Goal: Transaction & Acquisition: Purchase product/service

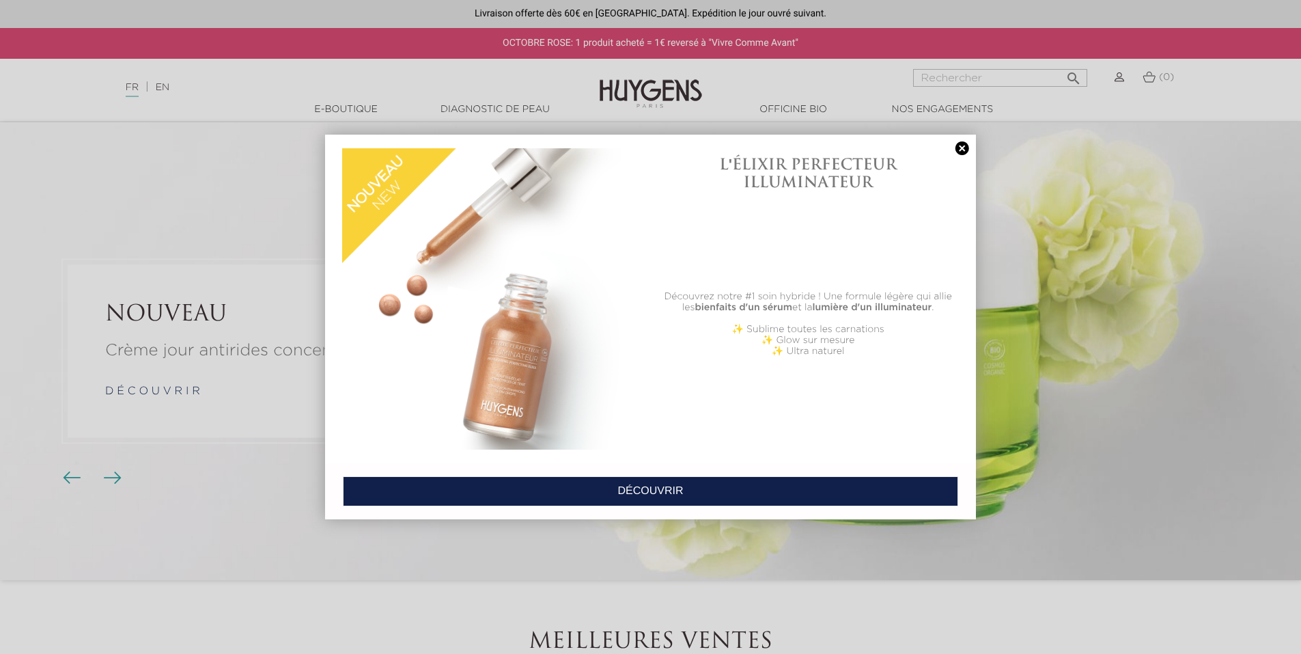
click at [957, 148] on link at bounding box center [962, 148] width 19 height 14
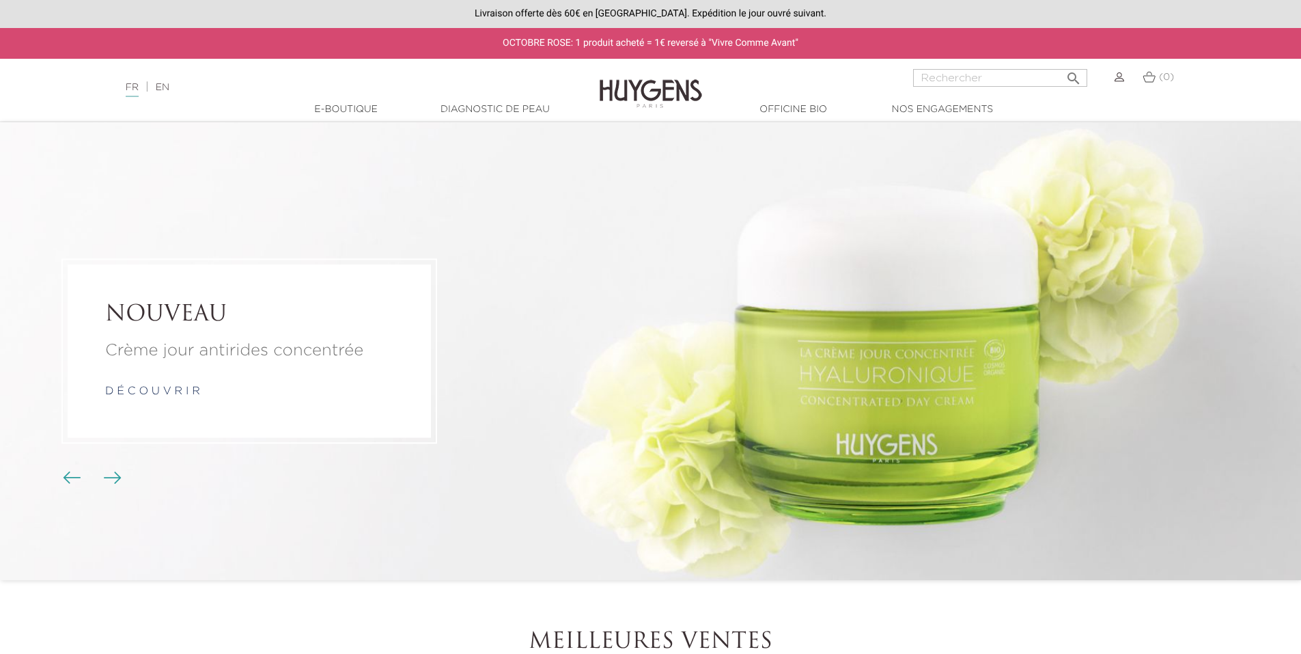
click at [489, 113] on link "Diagnostic de peau" at bounding box center [495, 109] width 137 height 14
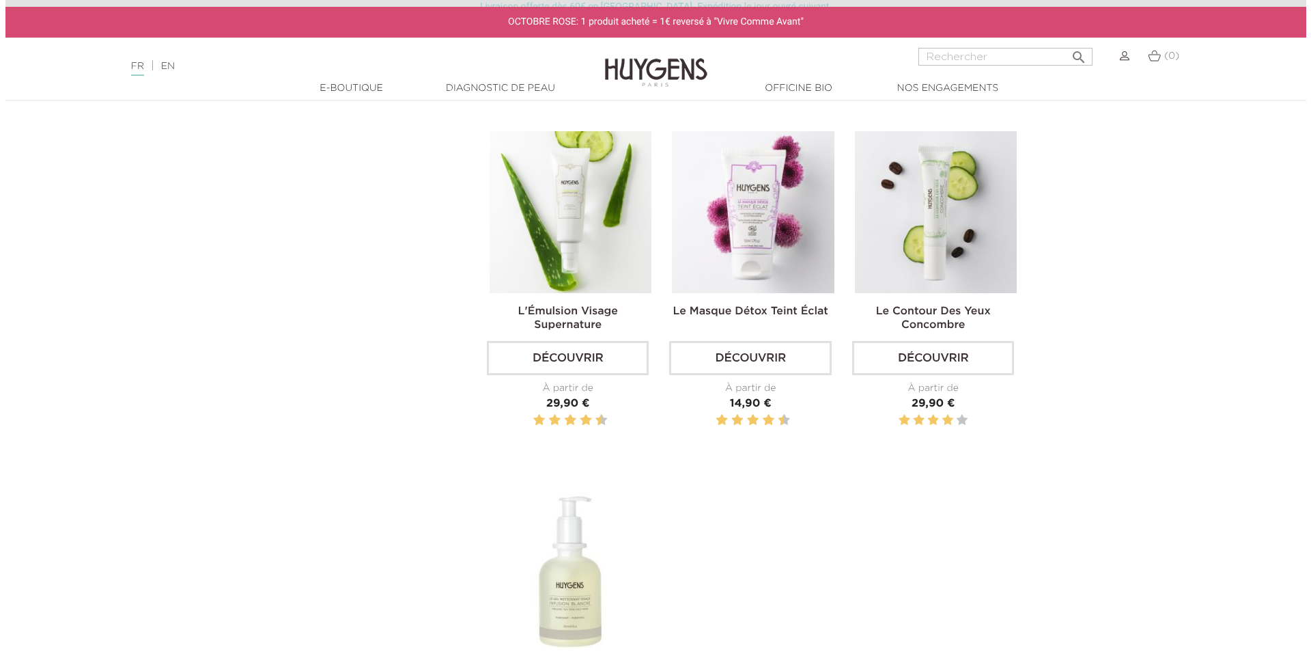
scroll to position [1366, 0]
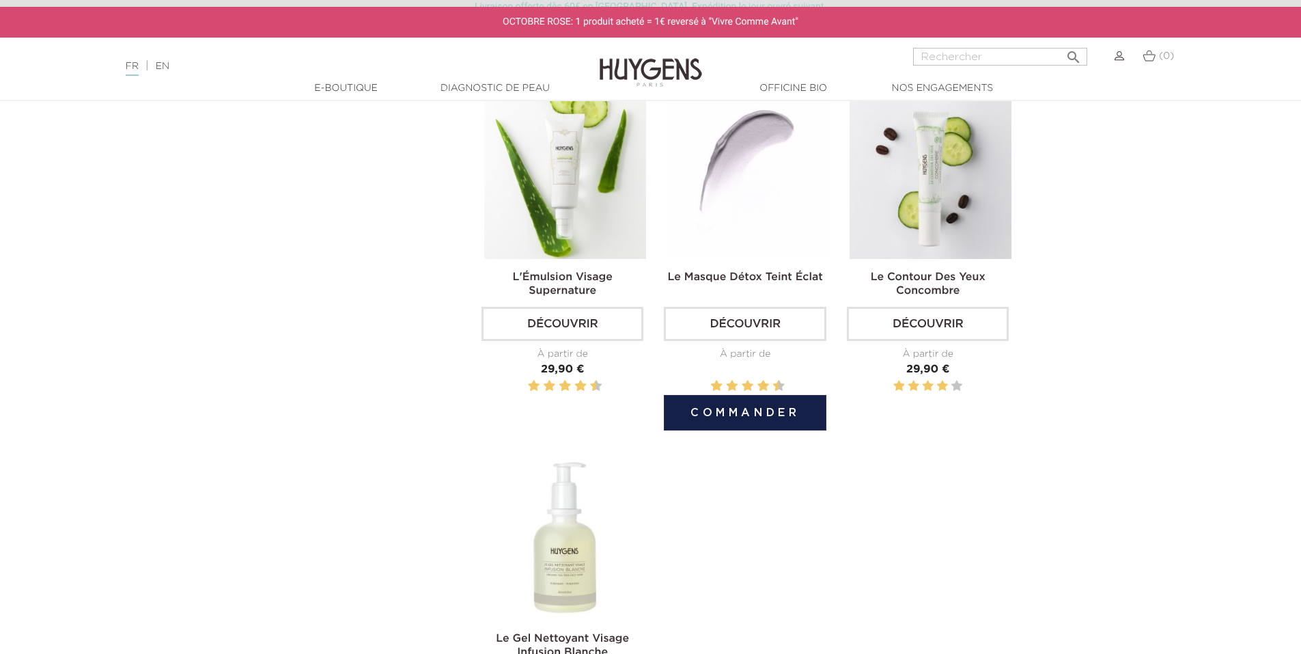
click at [754, 413] on button "Commander" at bounding box center [745, 413] width 162 height 36
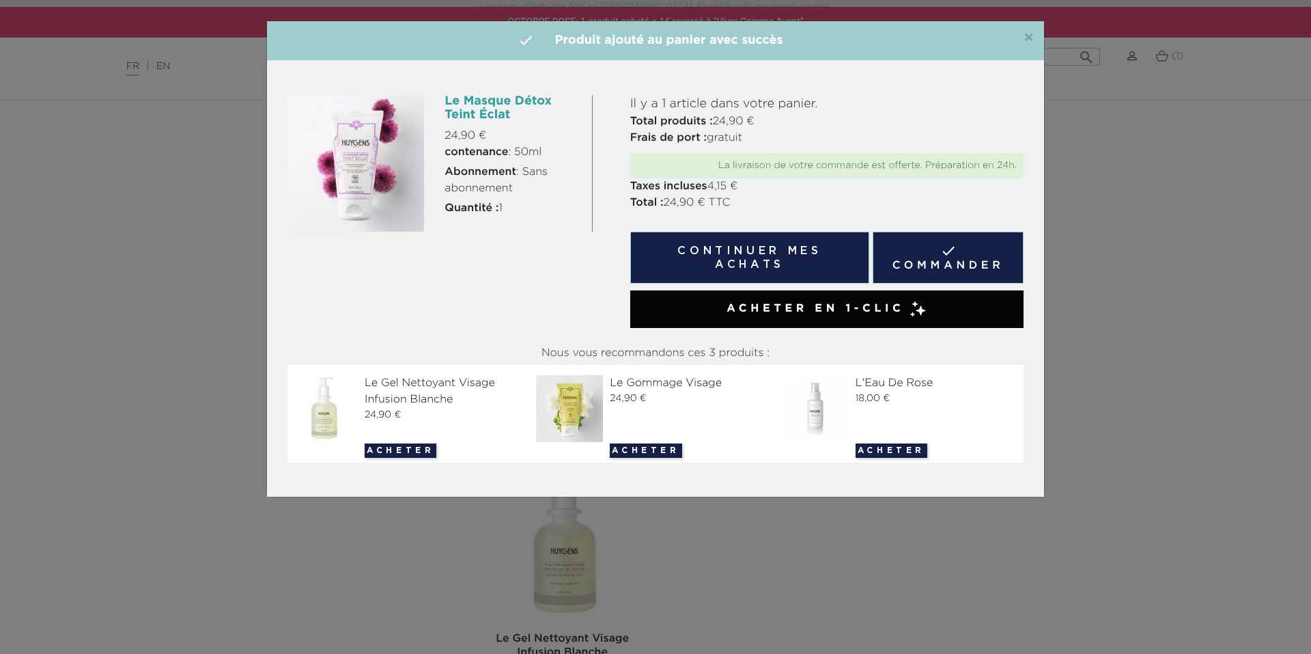
click at [383, 455] on button "Acheter" at bounding box center [401, 450] width 72 height 14
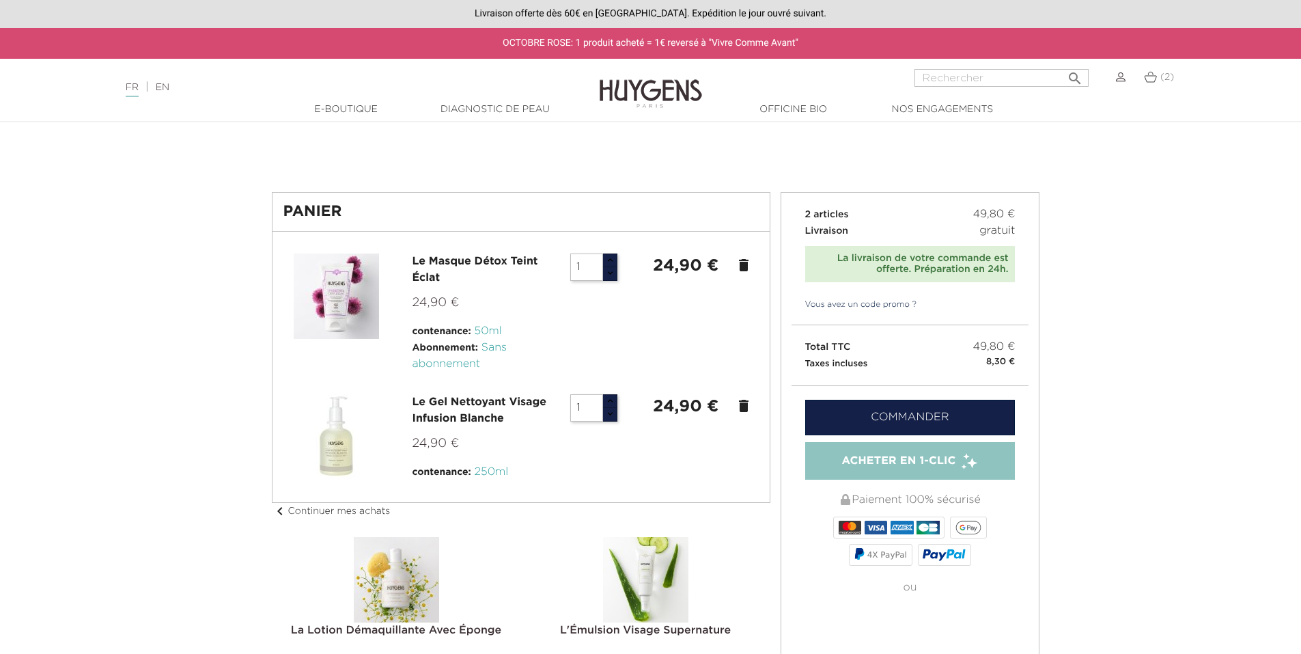
click at [906, 317] on p "Vous avez un code promo ?" at bounding box center [911, 310] width 238 height 29
click at [904, 302] on link "Vous avez un code promo ?" at bounding box center [855, 304] width 126 height 12
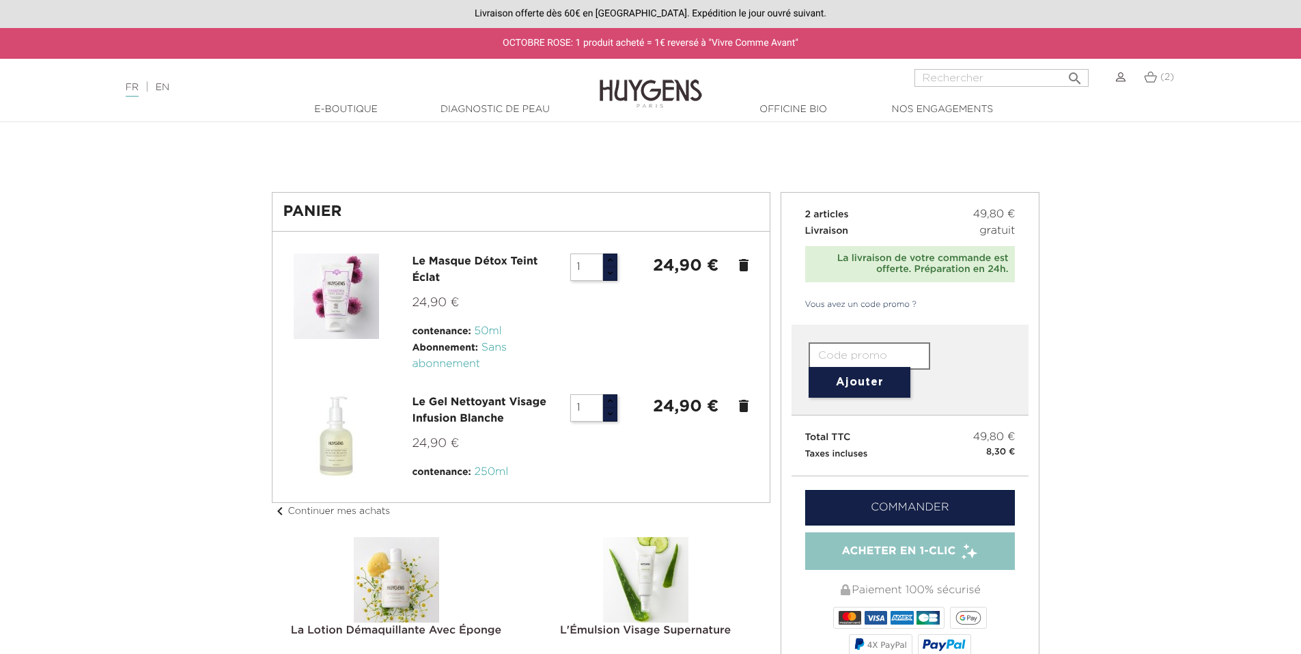
click at [859, 357] on input "text" at bounding box center [870, 355] width 122 height 27
type input "VMVI-QXF7-4SLT-W2A5"
click at [882, 377] on button "Ajouter" at bounding box center [860, 382] width 102 height 31
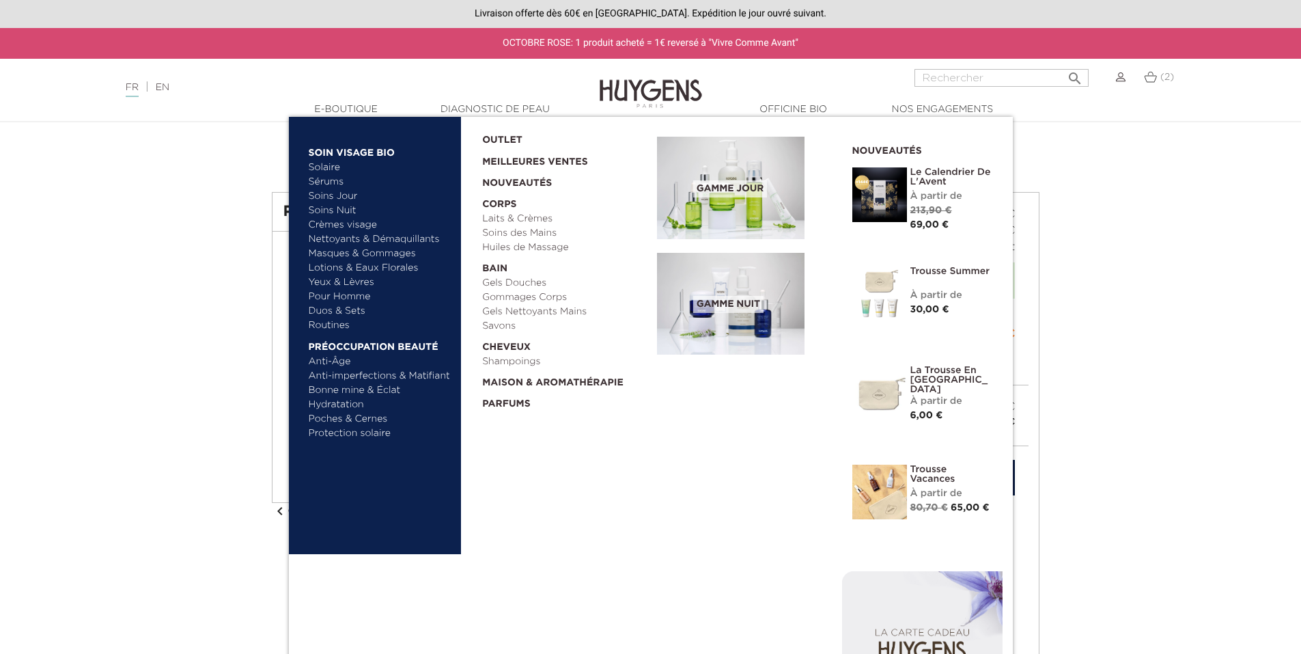
click at [554, 156] on link "Meilleures Ventes" at bounding box center [558, 159] width 153 height 22
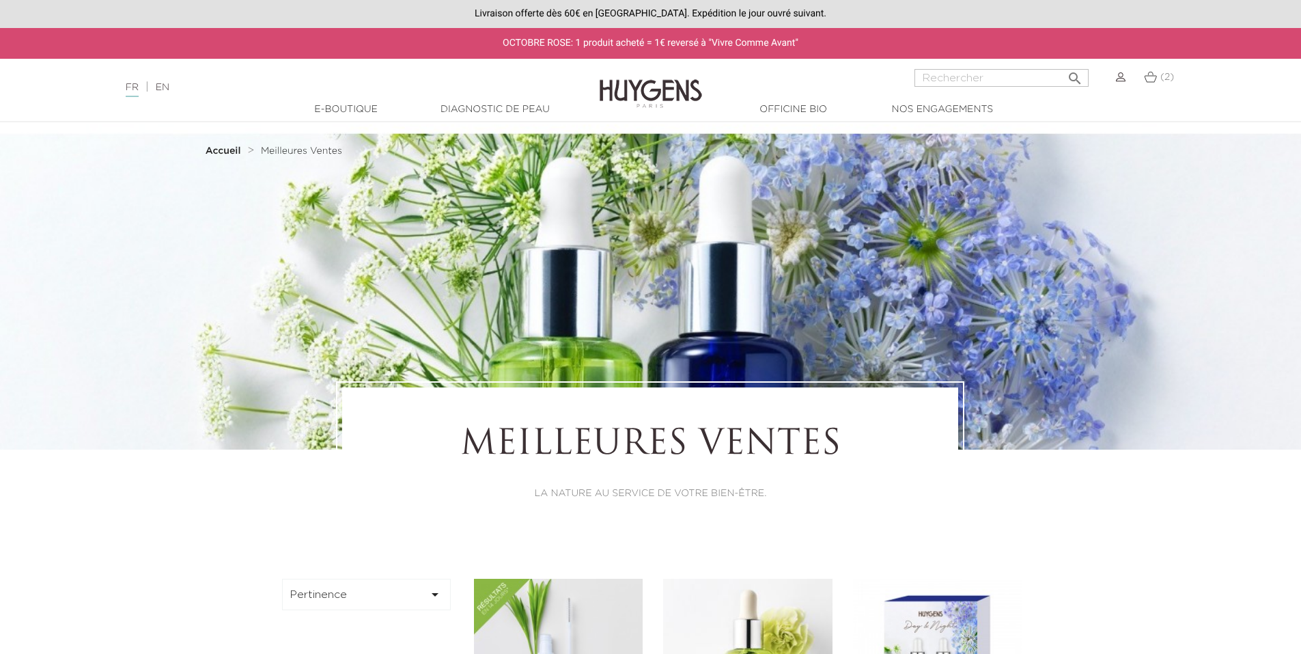
click at [1152, 77] on img at bounding box center [1150, 77] width 13 height 12
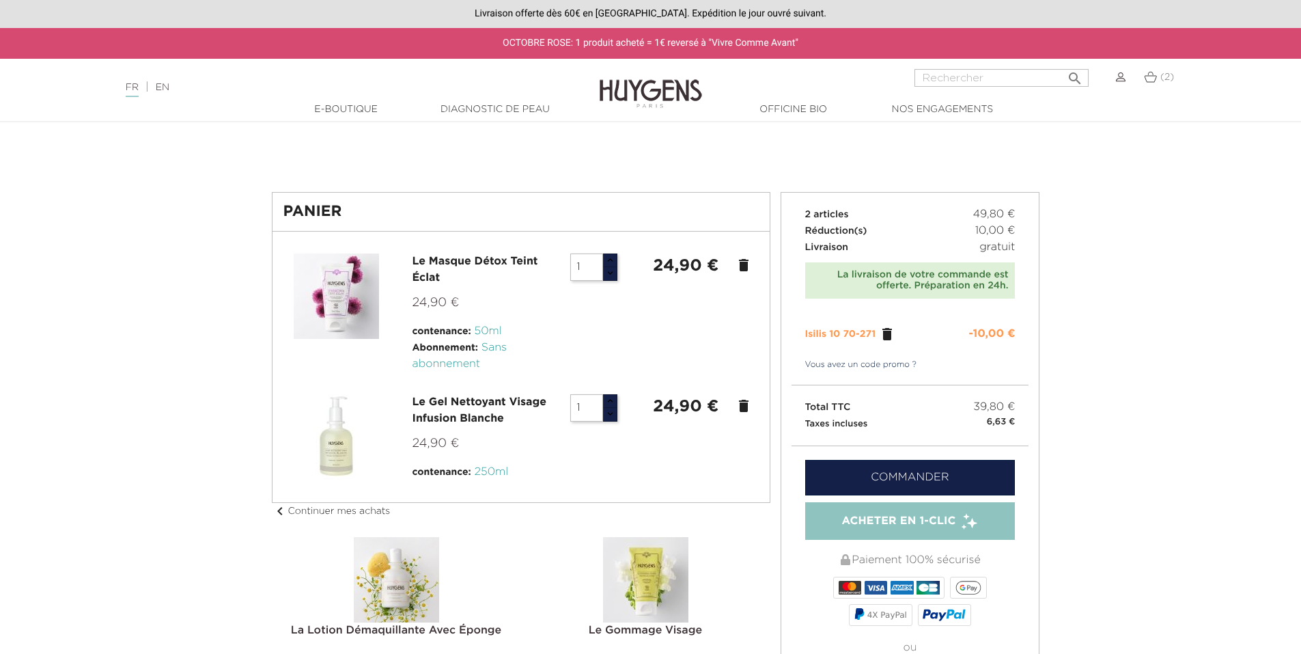
click at [891, 468] on link "Commander" at bounding box center [910, 478] width 210 height 36
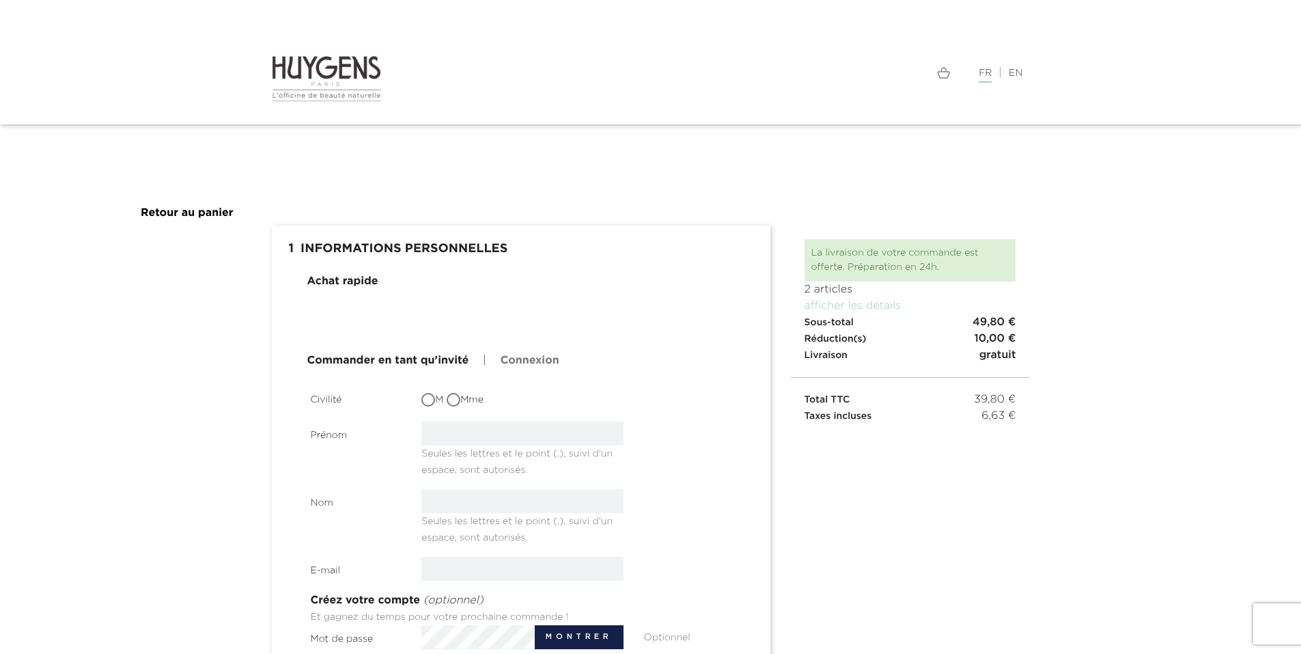
click at [453, 402] on input "Mme" at bounding box center [455, 401] width 14 height 14
radio input "true"
click at [462, 434] on input "text" at bounding box center [522, 433] width 202 height 24
type input "[PERSON_NAME]"
type input "DEPOORTER"
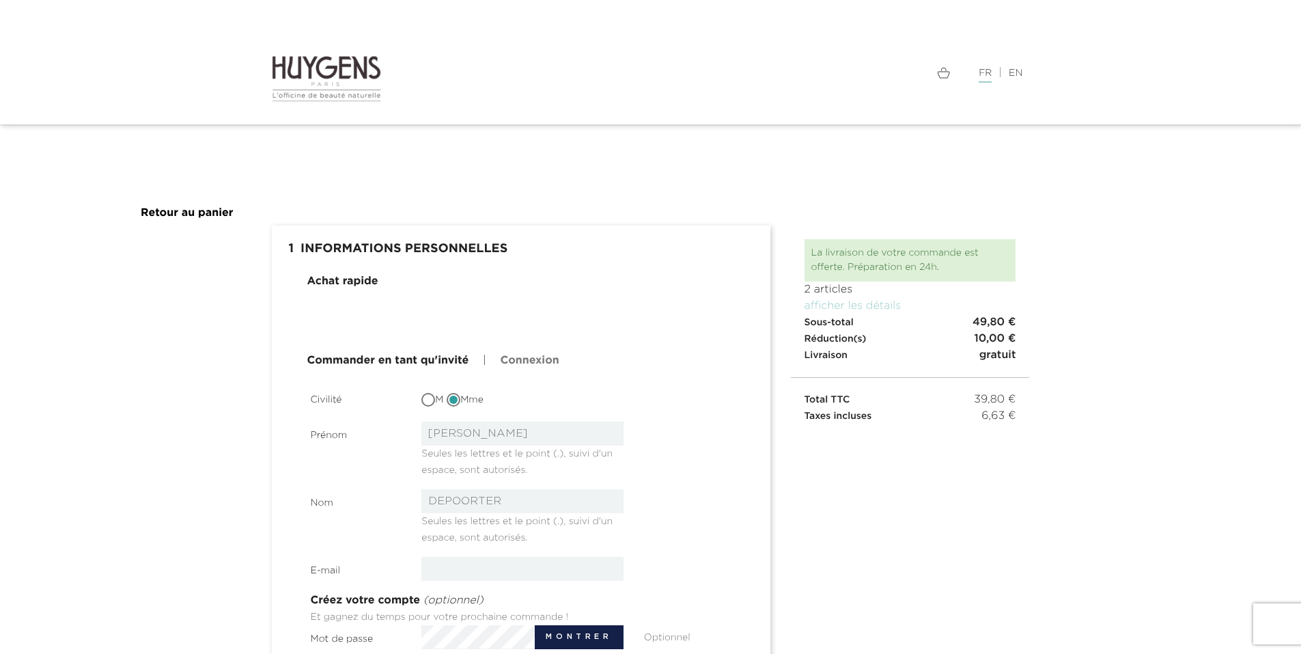
type input "[PERSON_NAME][EMAIL_ADDRESS][PERSON_NAME][DOMAIN_NAME]"
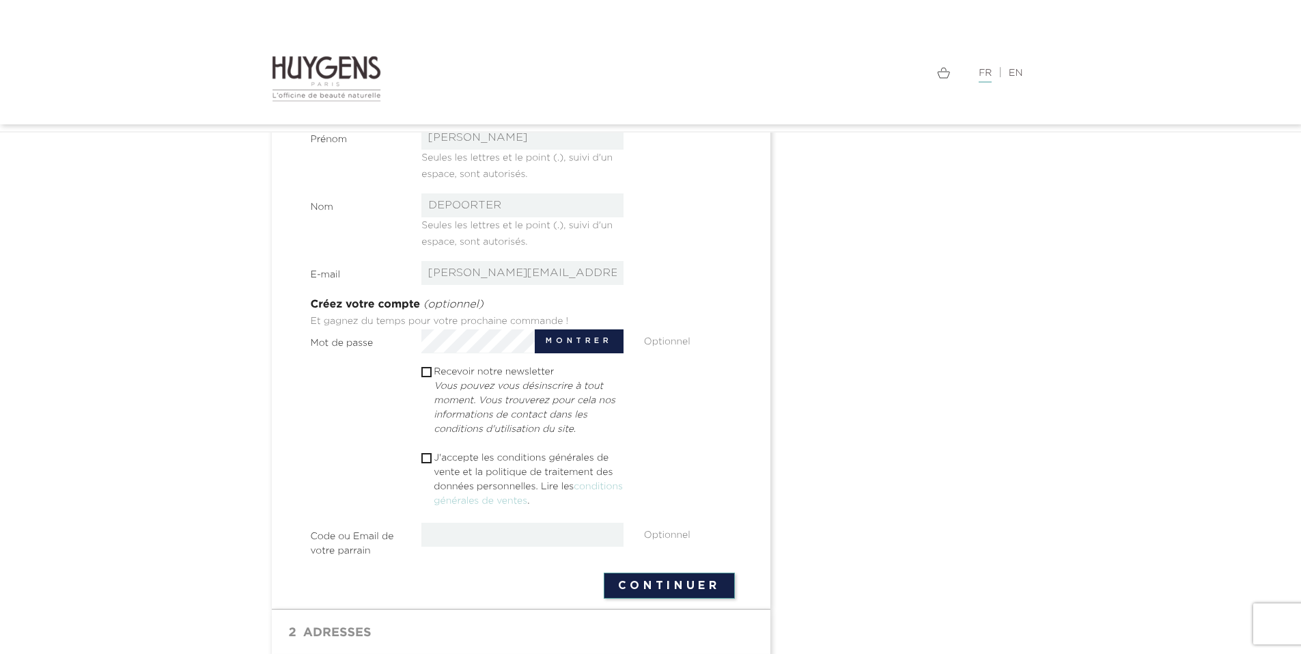
scroll to position [273, 0]
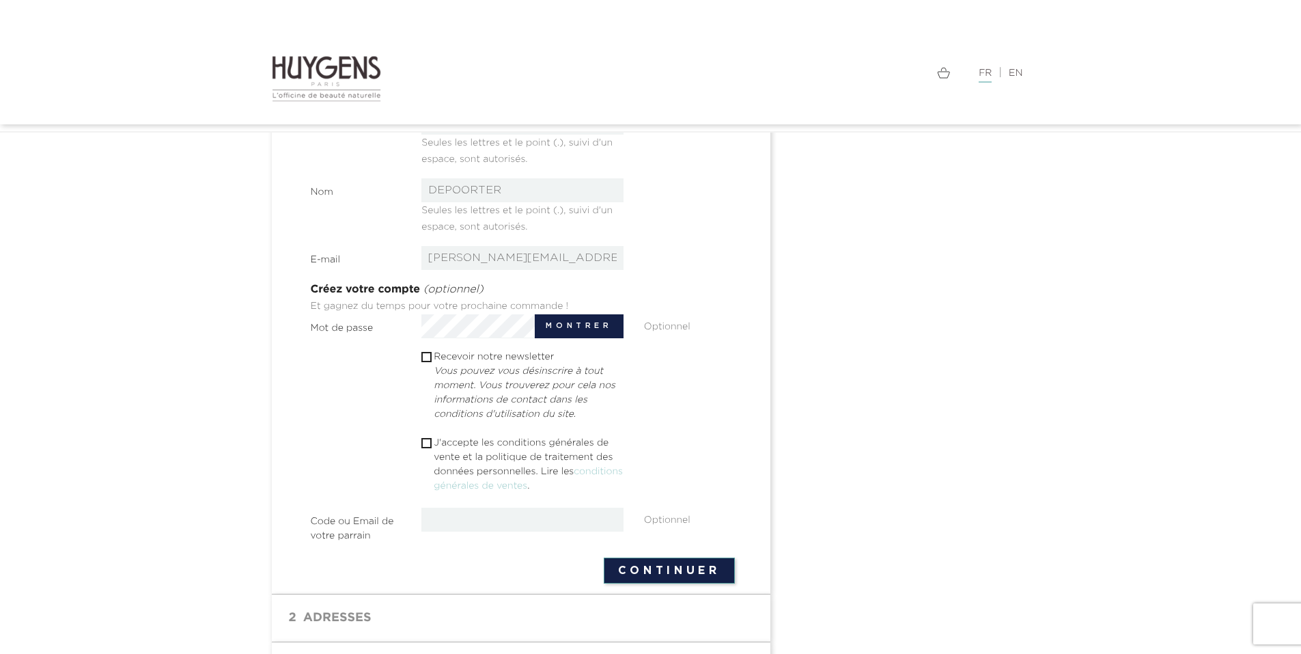
click at [427, 441] on input "checkbox" at bounding box center [425, 443] width 9 height 9
checkbox input "true"
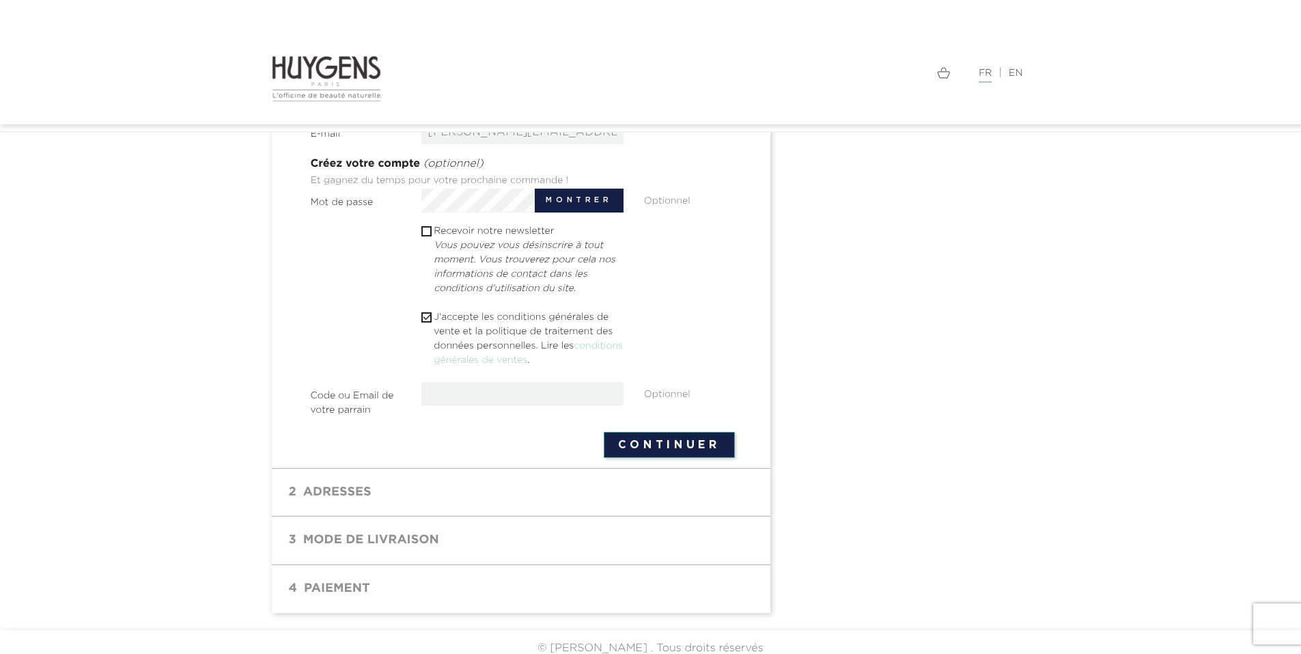
scroll to position [412, 0]
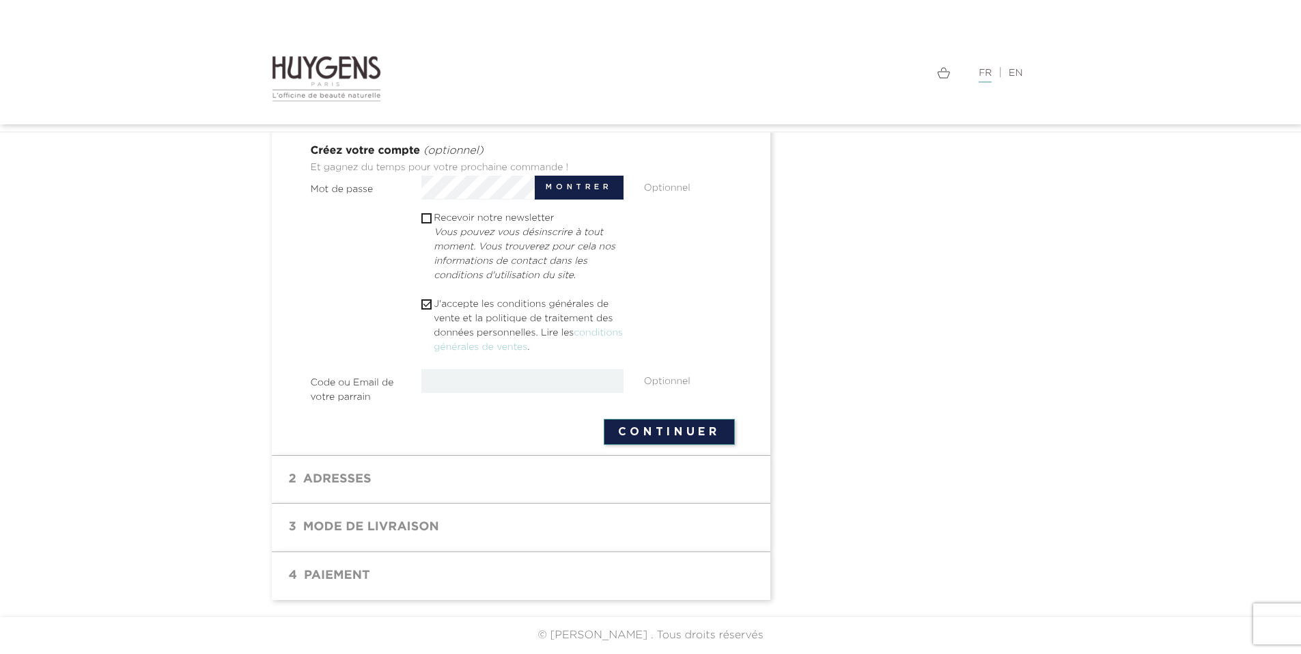
click at [672, 429] on button "Continuer" at bounding box center [669, 432] width 131 height 26
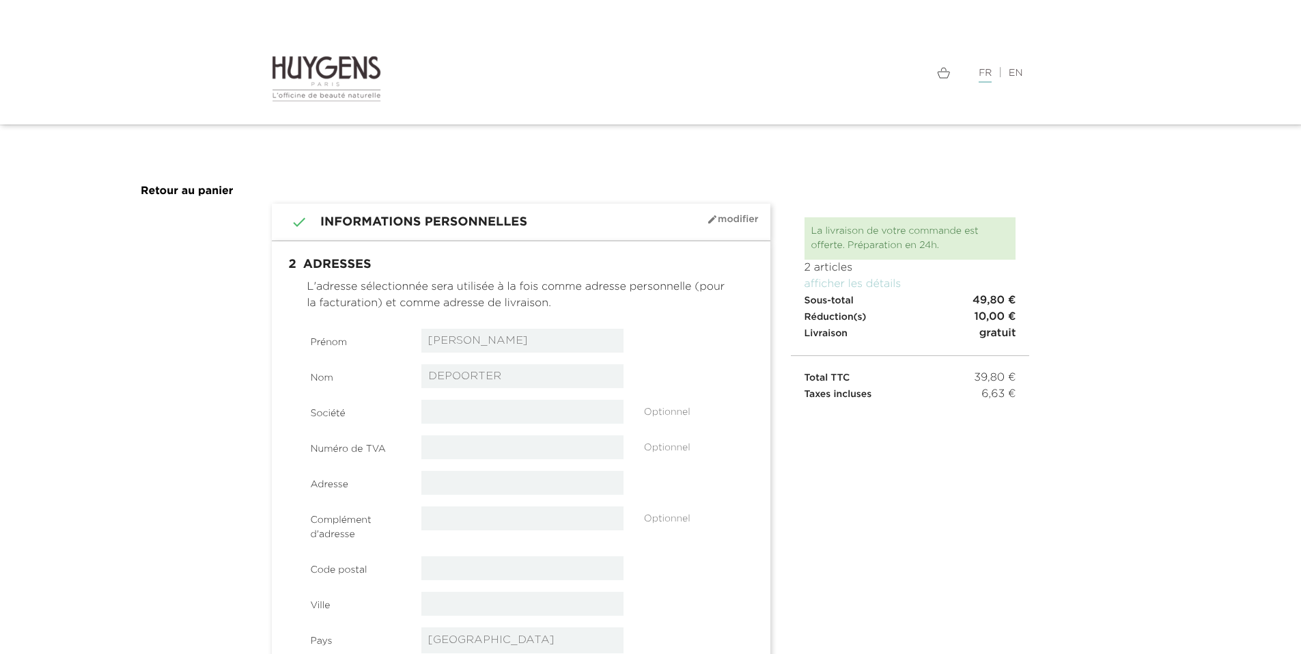
select select "8"
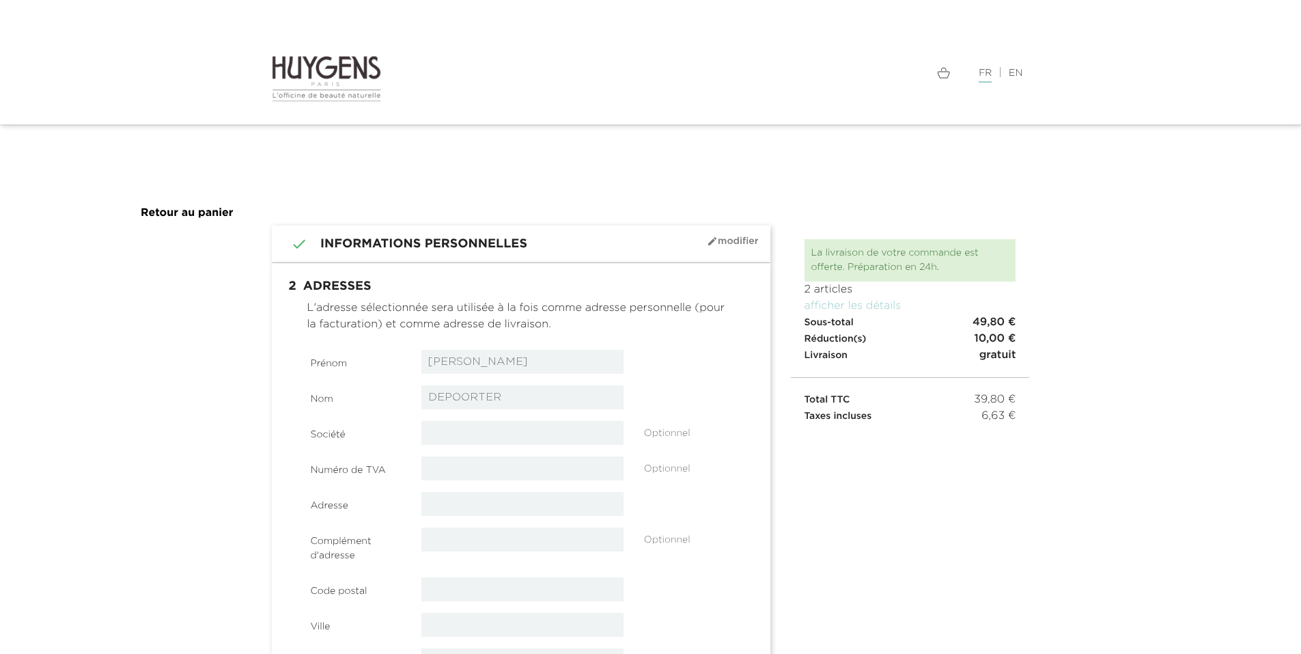
click at [458, 505] on input "text" at bounding box center [522, 504] width 202 height 24
type input "[STREET_ADDRESS]"
type input "59840"
type input "Pérenchies"
type input "0670563940"
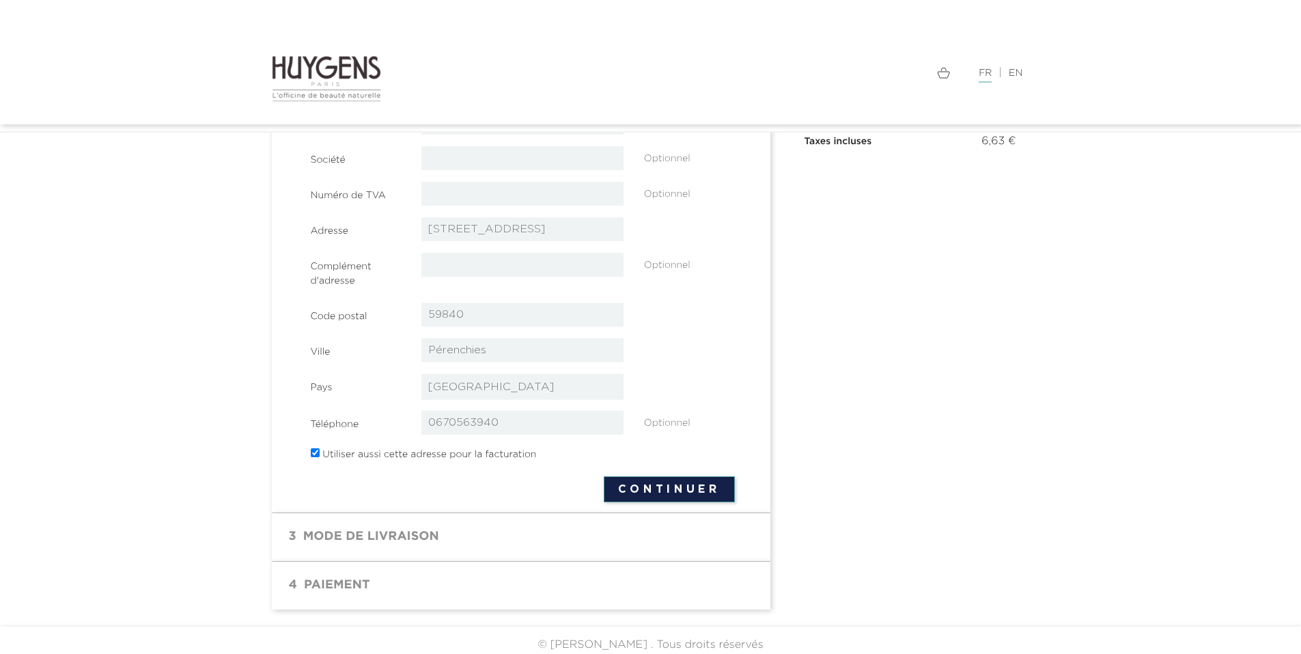
scroll to position [247, 0]
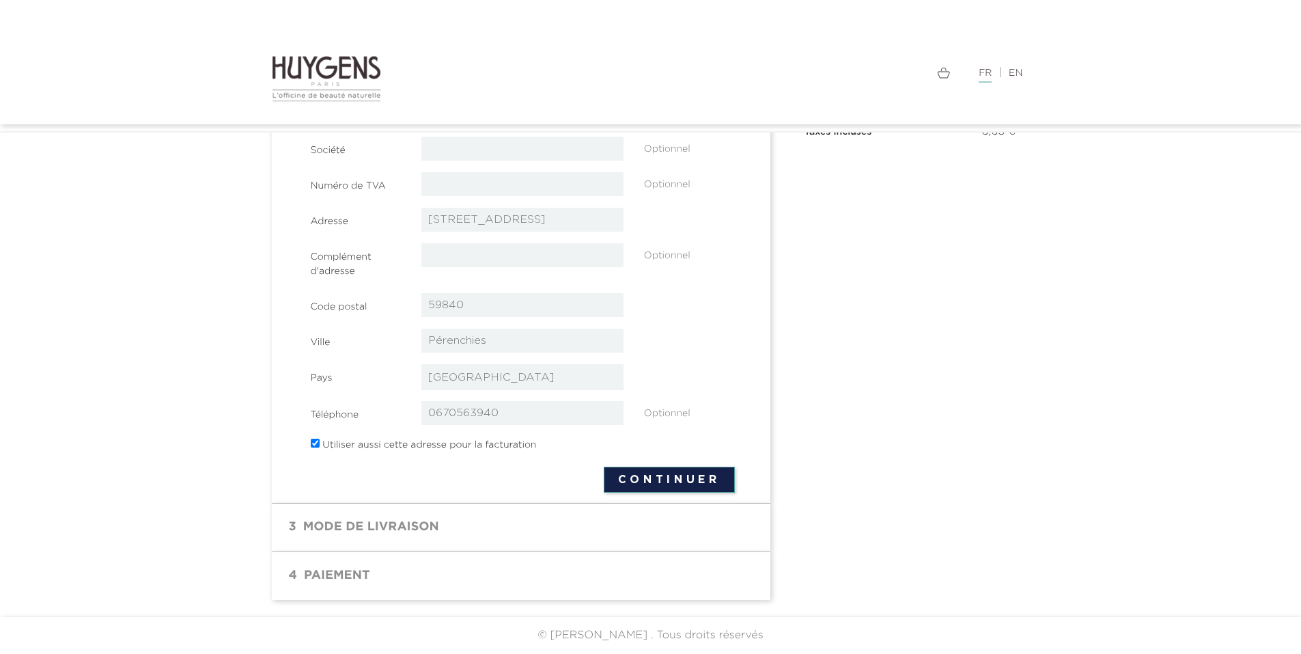
click at [683, 472] on button "Continuer" at bounding box center [669, 480] width 131 height 26
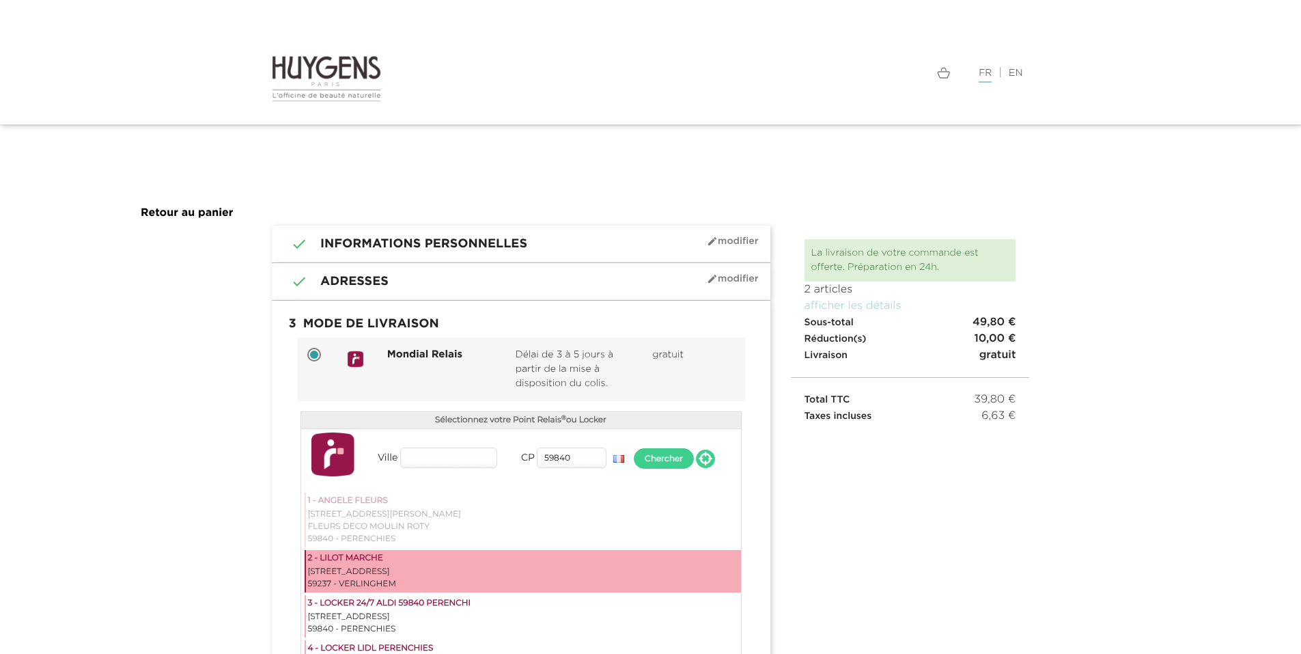
click at [380, 575] on div "[STREET_ADDRESS]" at bounding box center [523, 572] width 431 height 12
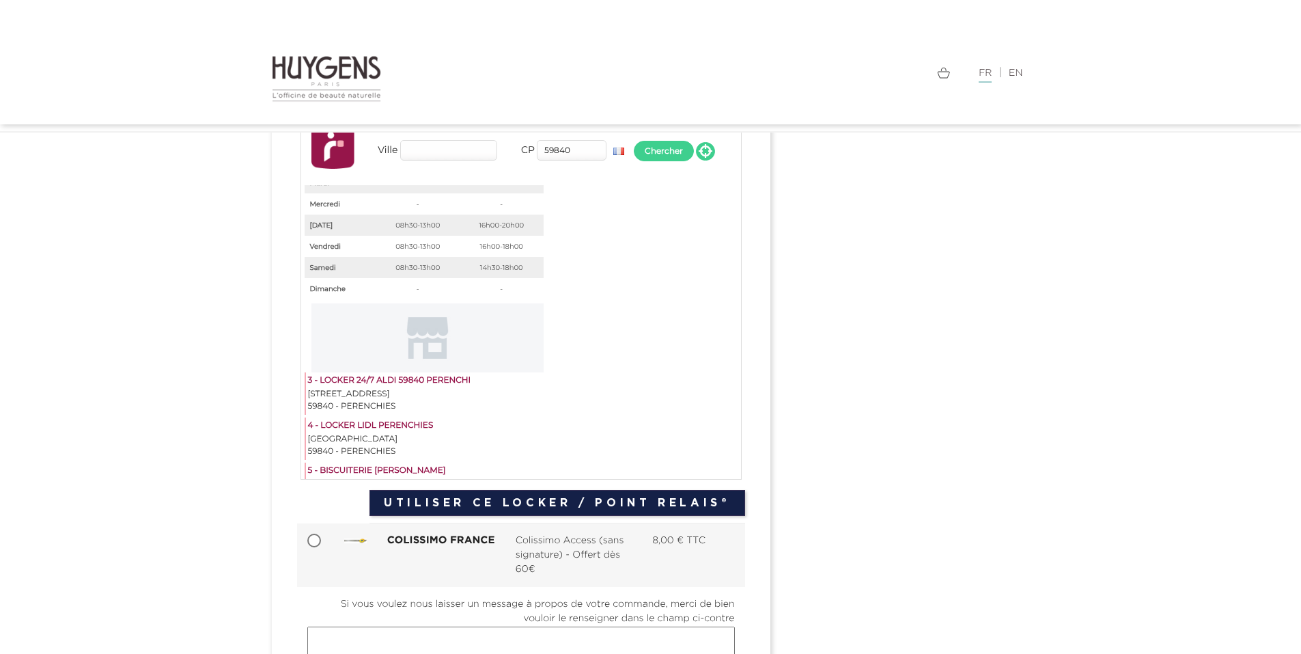
scroll to position [273, 0]
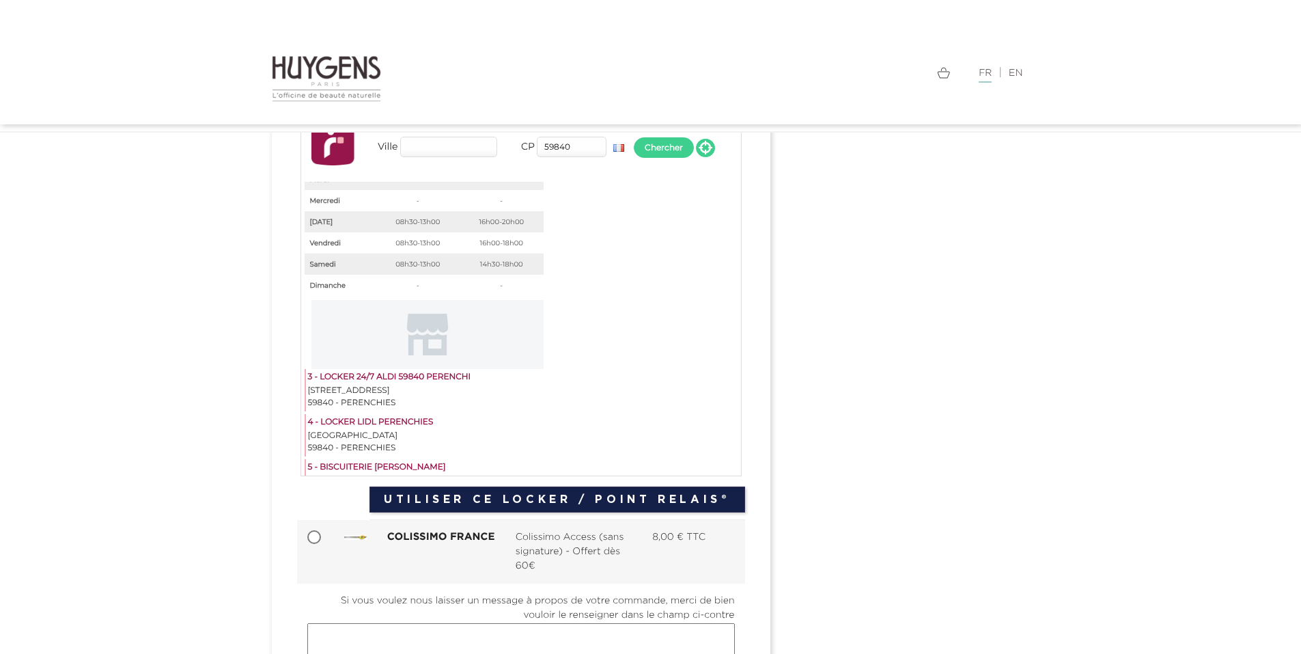
click at [553, 505] on button "Utiliser ce Locker / Point Relais®" at bounding box center [557, 499] width 375 height 26
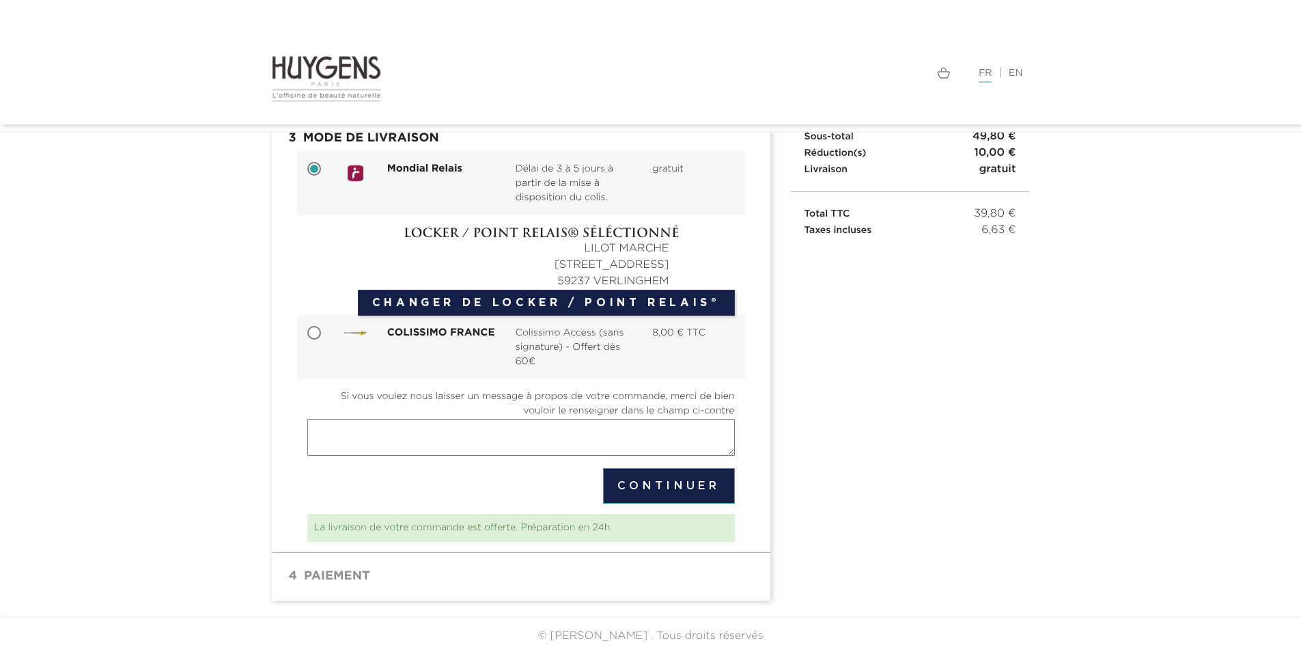
click at [647, 484] on button "Continuer" at bounding box center [669, 486] width 132 height 36
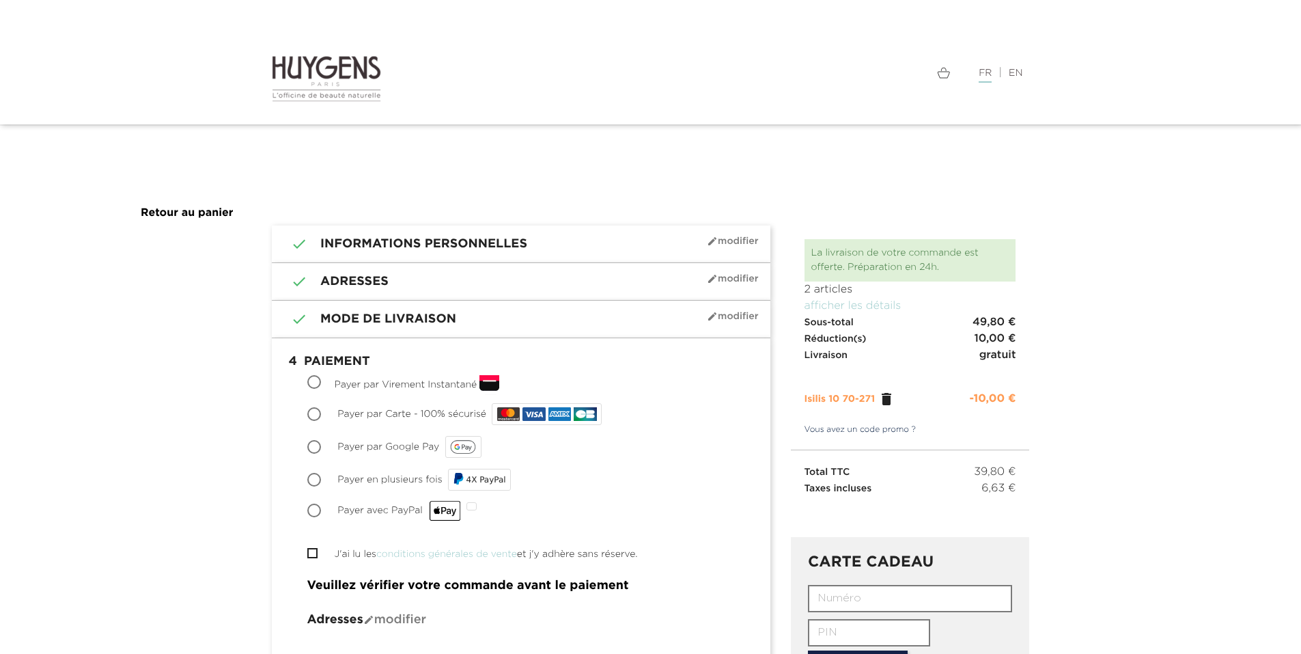
click at [310, 412] on input "Payer par Carte - 100% sécurisé" at bounding box center [316, 415] width 14 height 14
radio input "true"
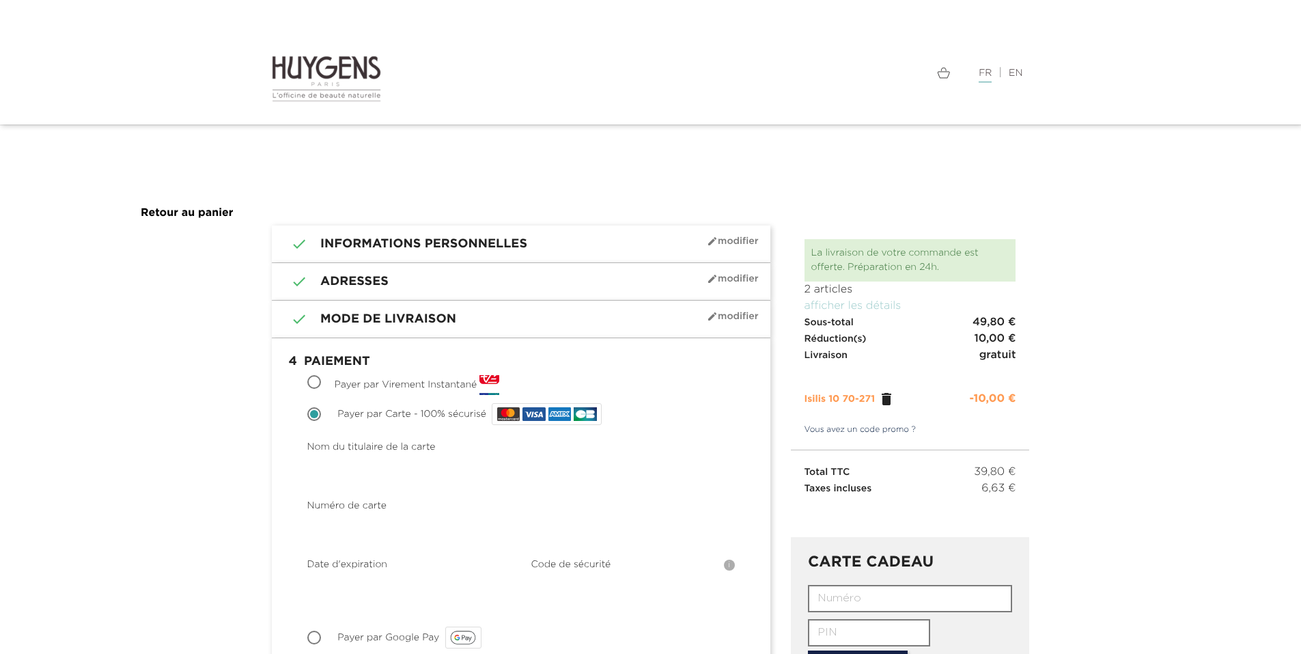
click at [335, 70] on img at bounding box center [327, 79] width 110 height 48
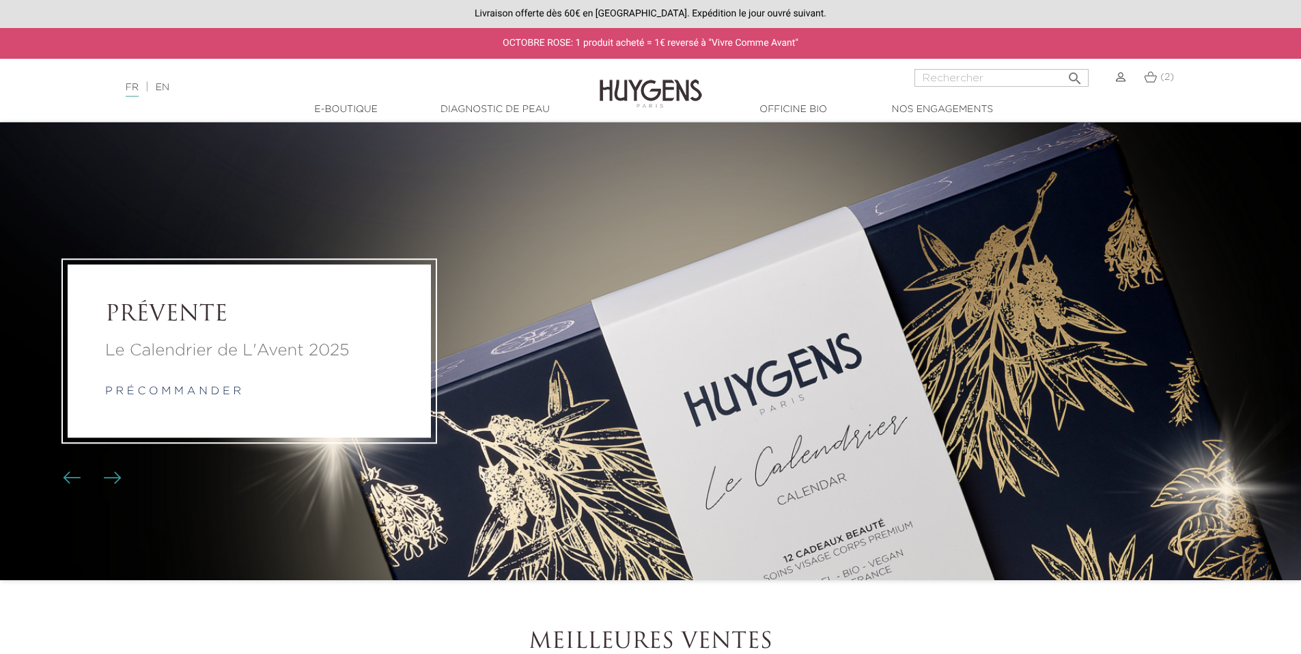
click at [1154, 79] on img at bounding box center [1150, 77] width 13 height 12
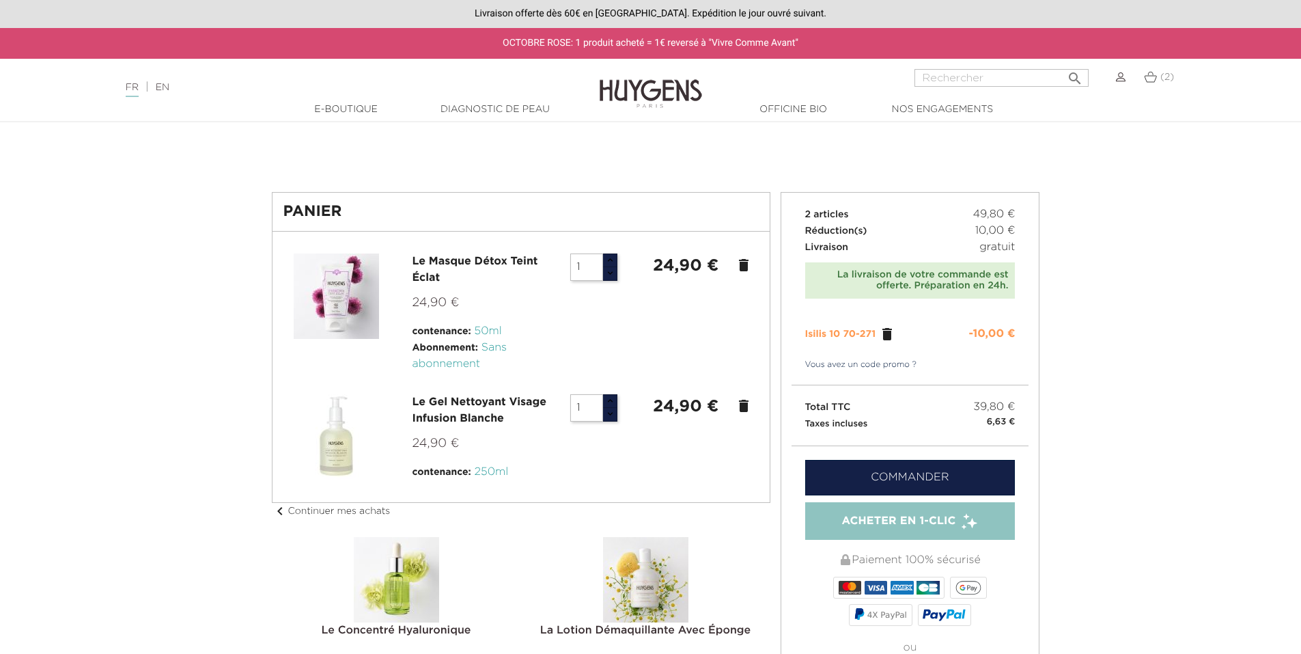
click at [742, 408] on icon "delete" at bounding box center [744, 406] width 16 height 16
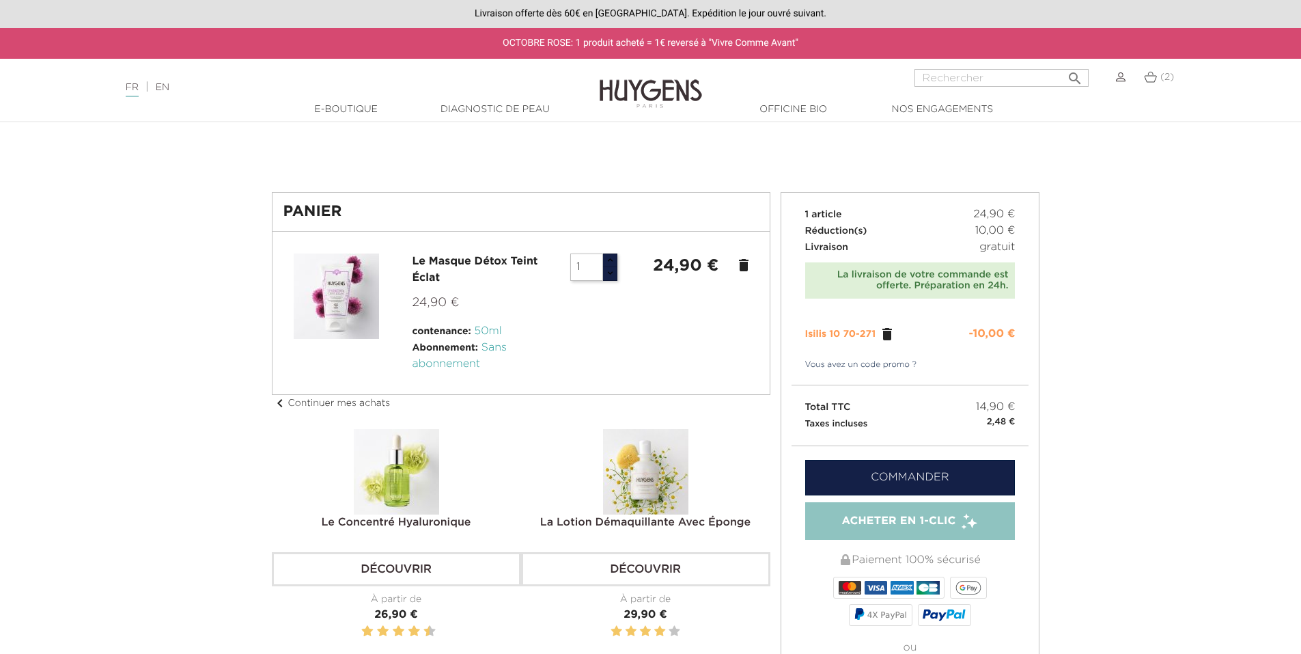
click at [912, 476] on link "Commander" at bounding box center [910, 478] width 210 height 36
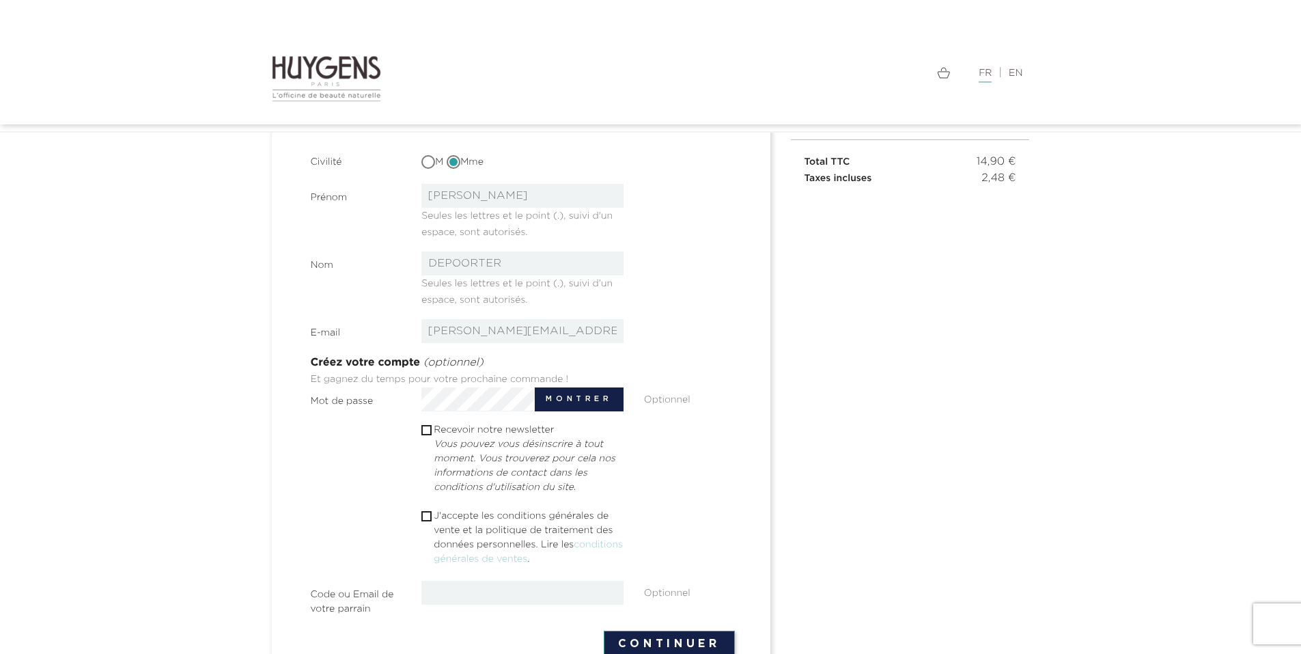
scroll to position [205, 0]
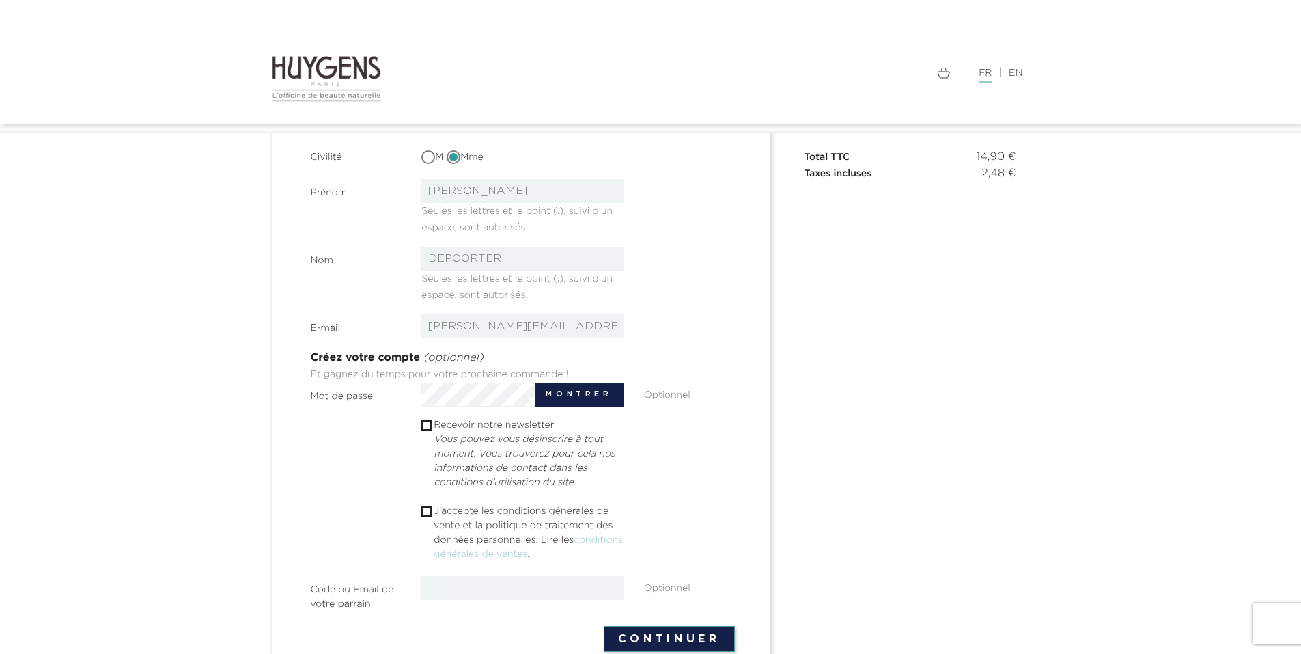
click at [426, 510] on input "checkbox" at bounding box center [425, 511] width 9 height 9
checkbox input "true"
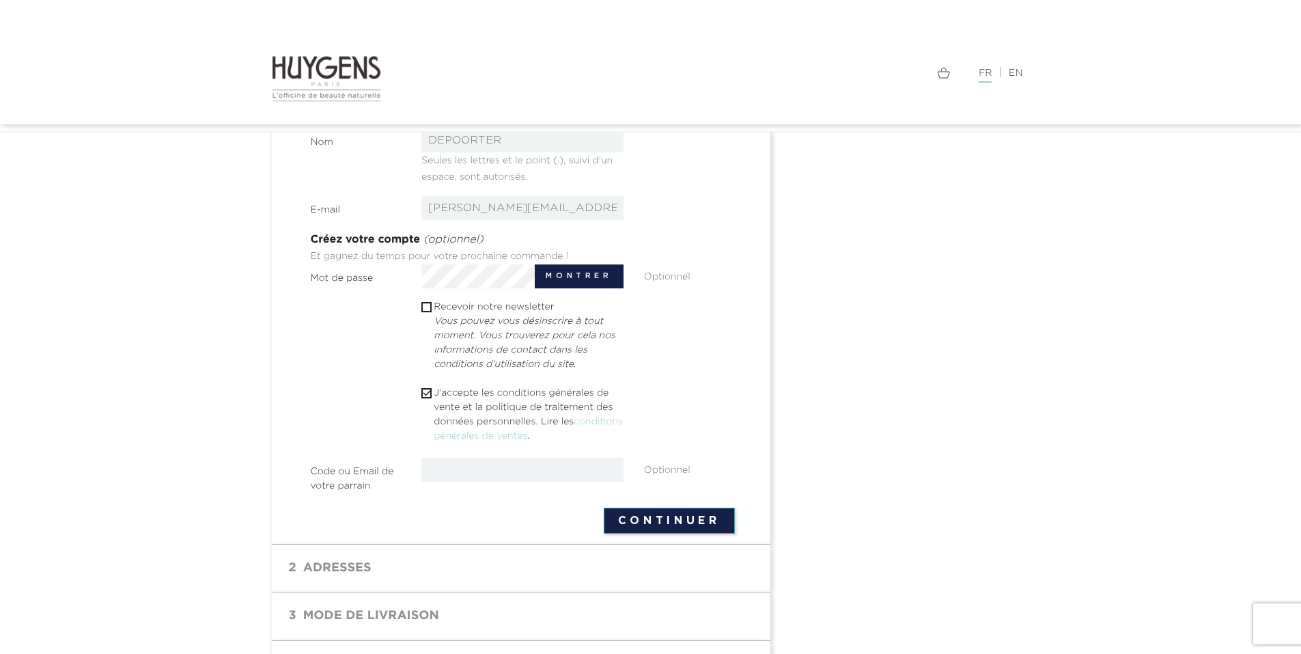
scroll to position [410, 0]
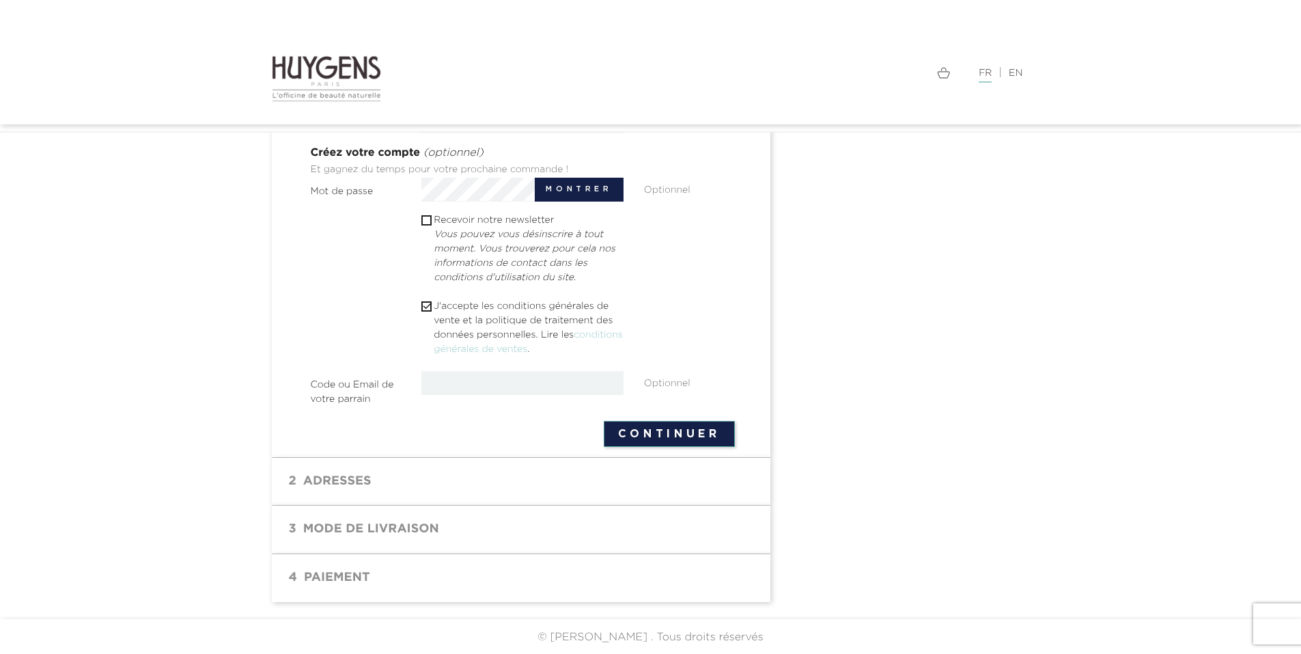
click at [682, 443] on button "Continuer" at bounding box center [669, 434] width 131 height 26
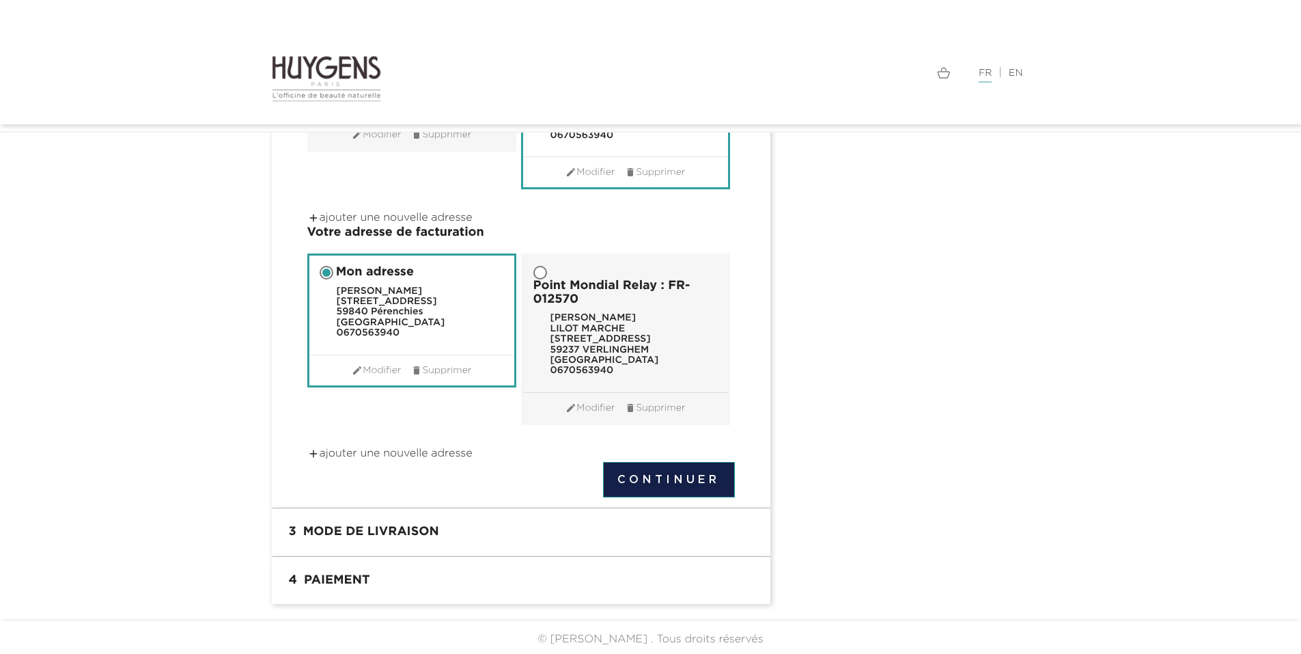
scroll to position [276, 0]
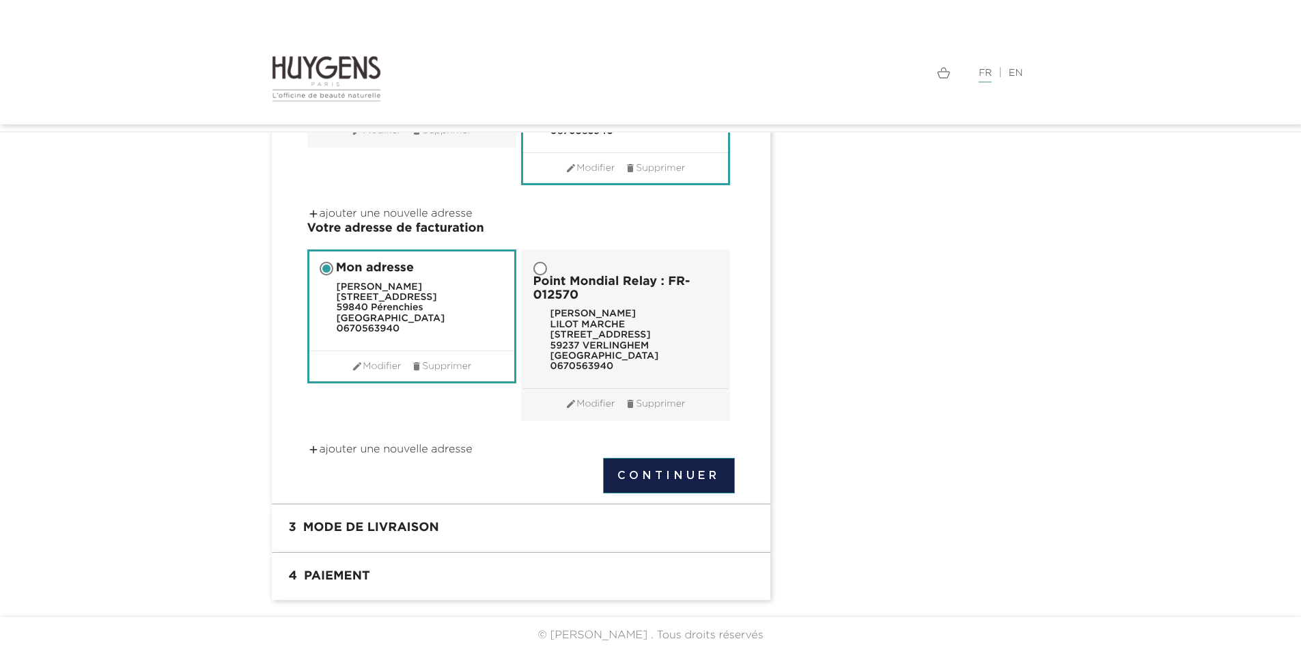
click at [669, 476] on button "Continuer" at bounding box center [669, 476] width 132 height 36
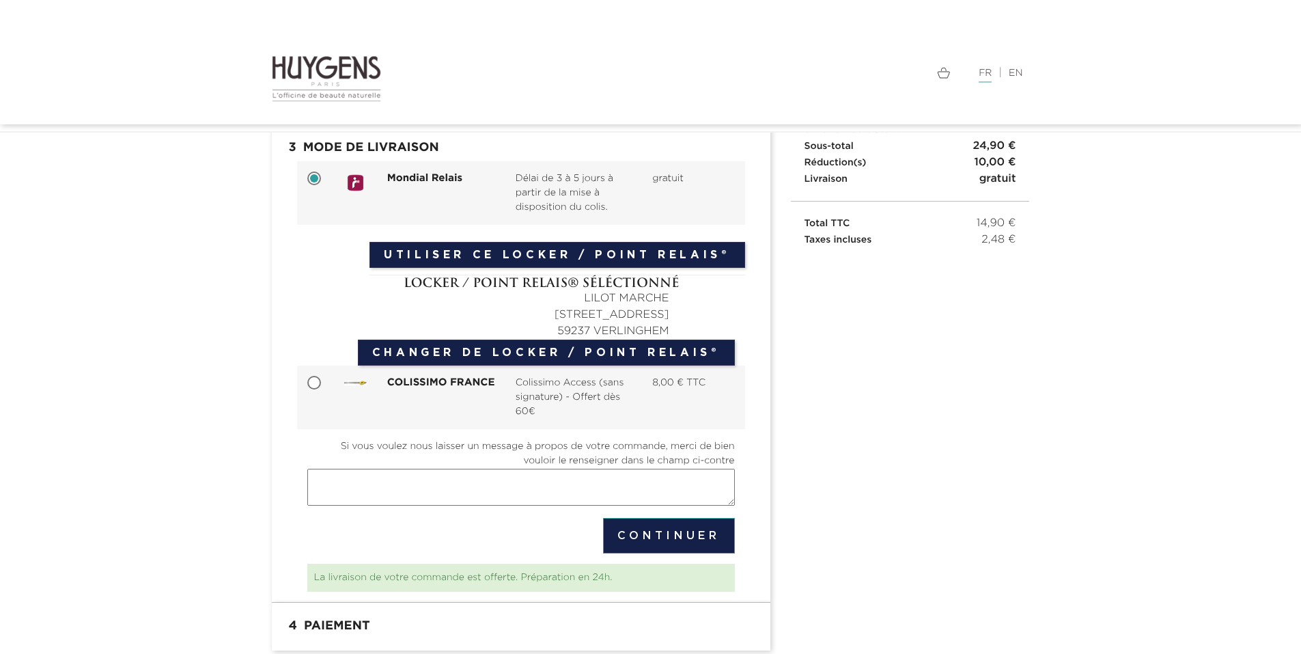
scroll to position [189, 0]
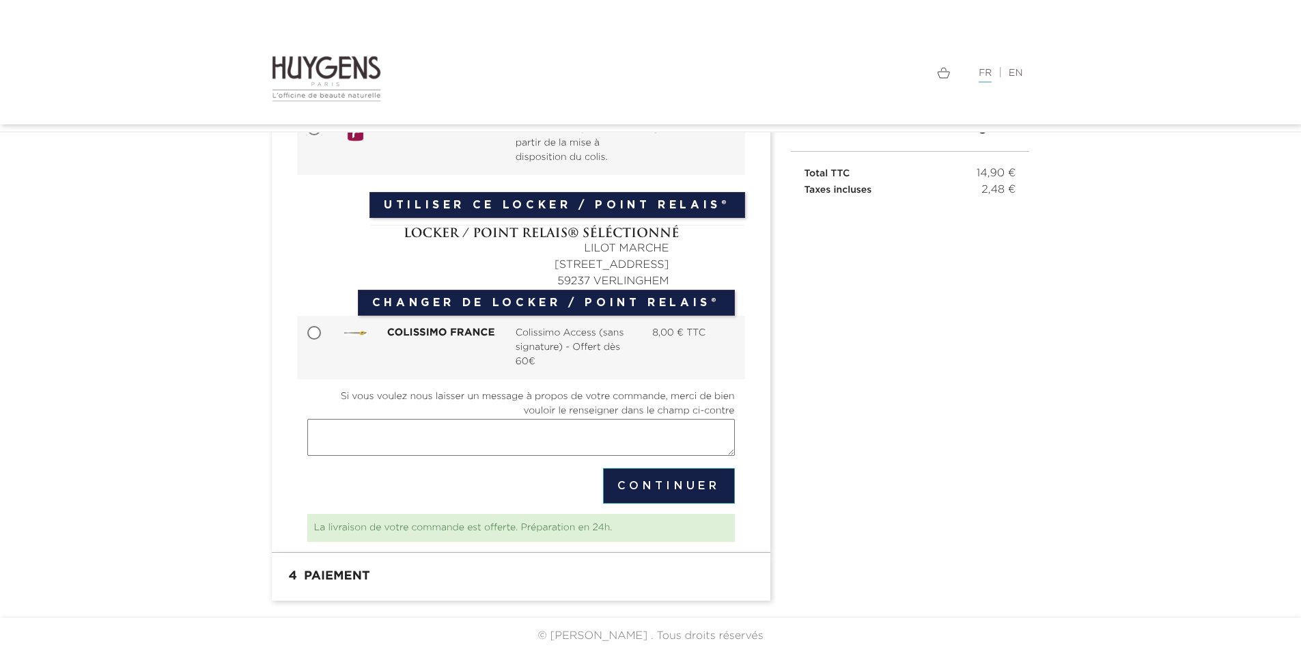
click at [682, 479] on button "Continuer" at bounding box center [669, 486] width 132 height 36
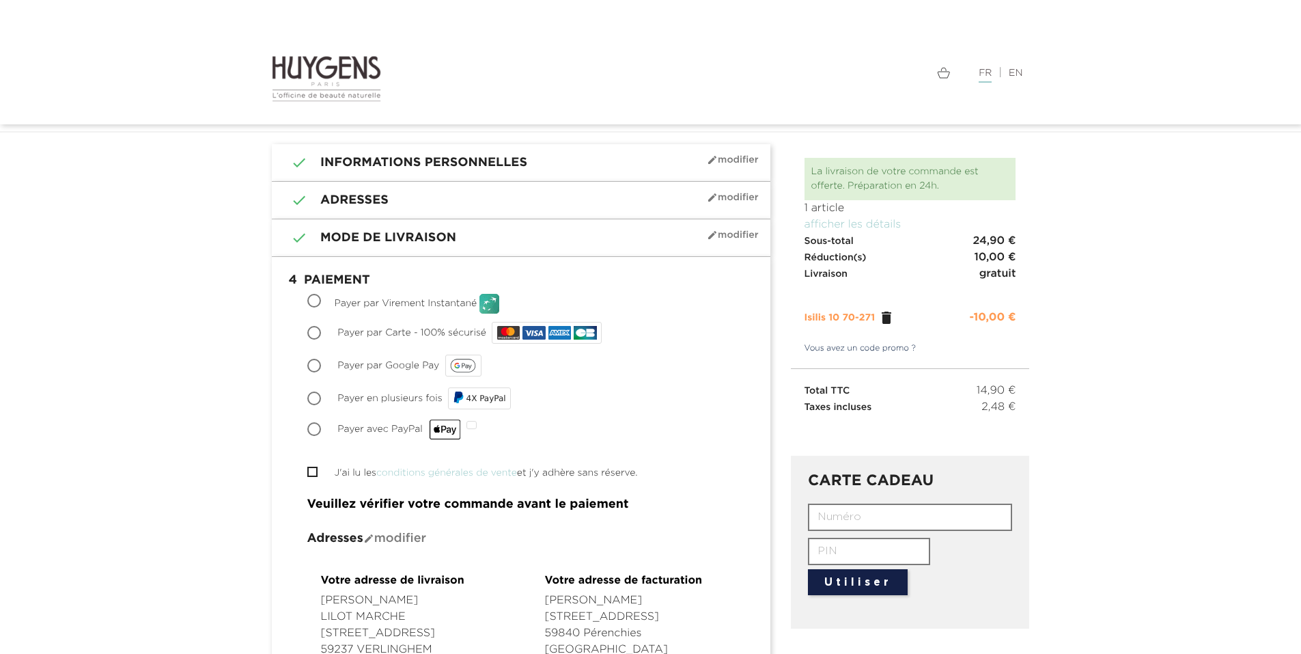
scroll to position [68, 0]
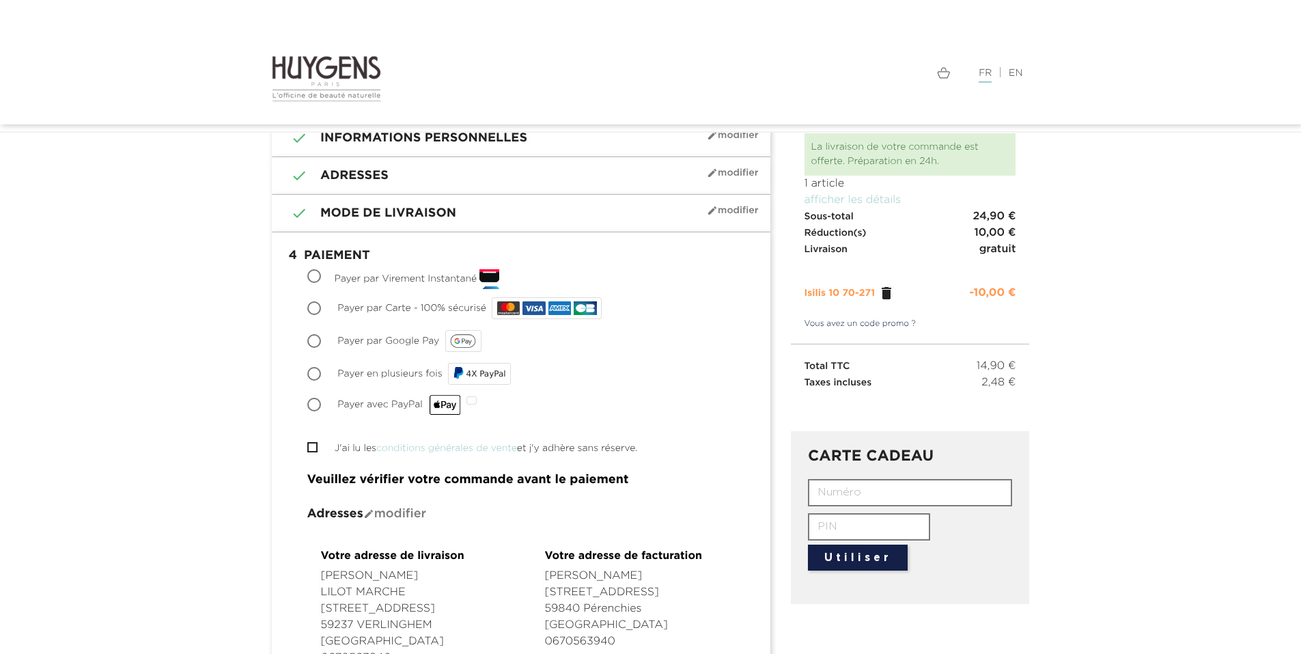
click at [317, 313] on input "Payer par Carte - 100% sécurisé" at bounding box center [316, 310] width 14 height 14
radio input "true"
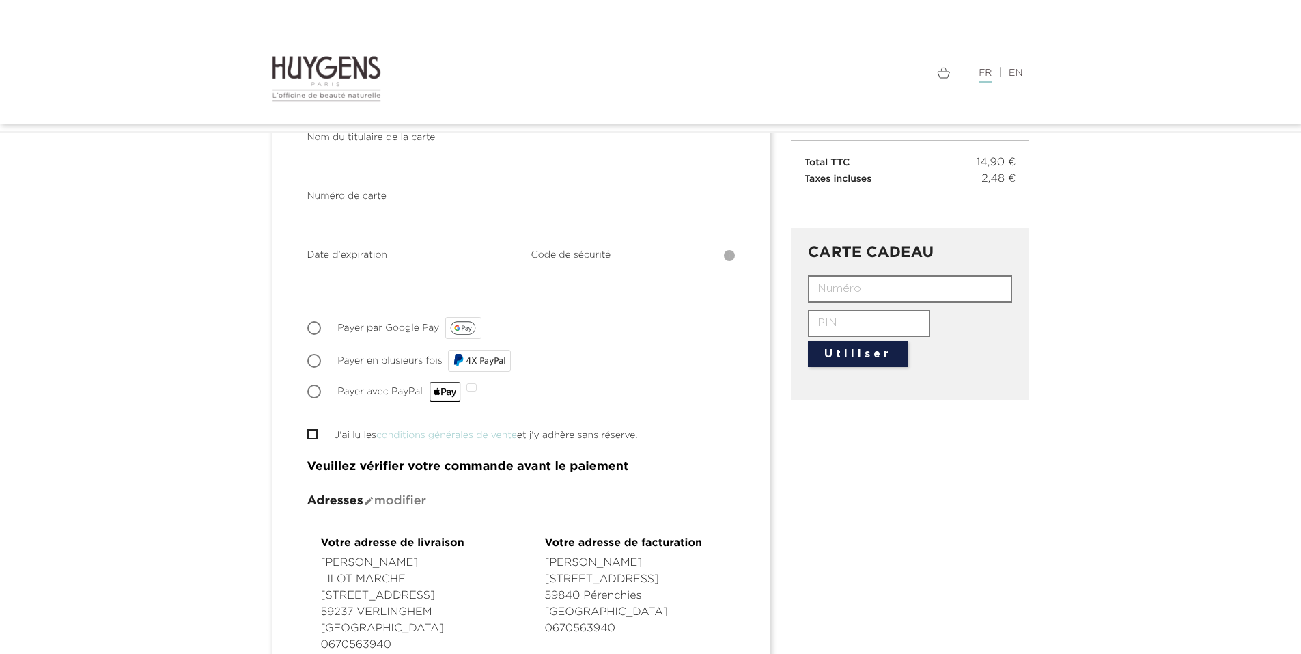
scroll to position [273, 0]
click at [311, 431] on input "J'ai lu les conditions générales de vente et j'y adhère sans réserve." at bounding box center [311, 432] width 9 height 9
checkbox input "true"
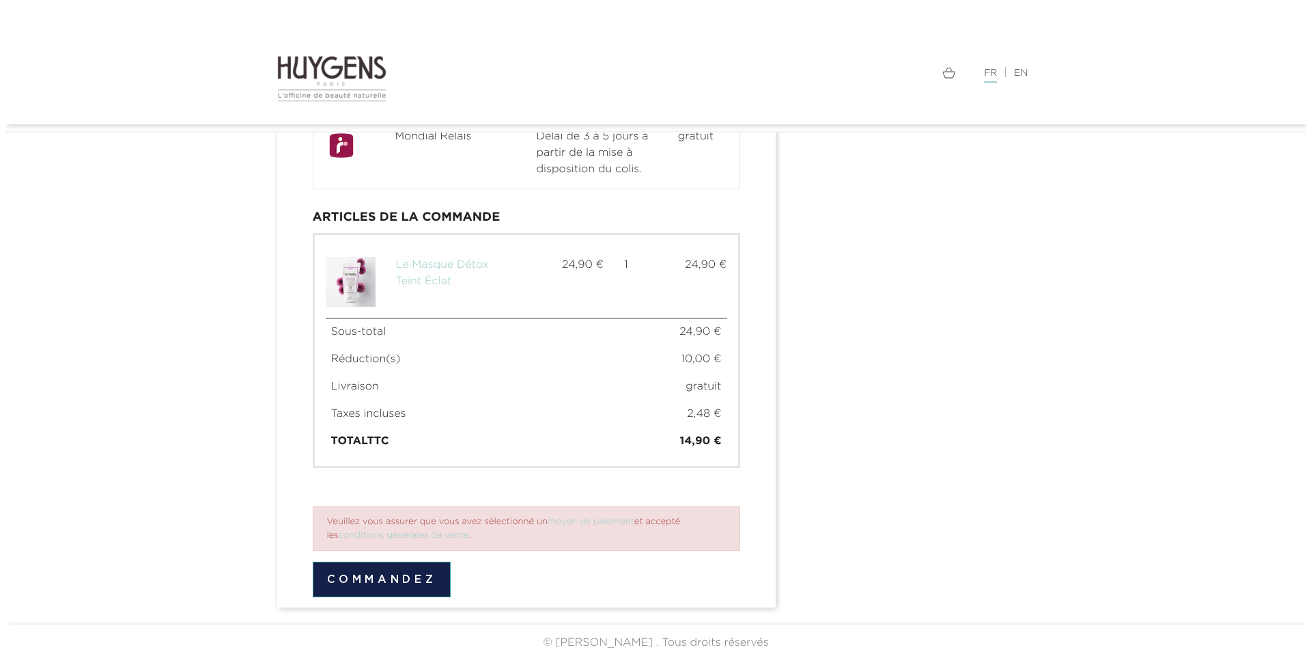
scroll to position [861, 0]
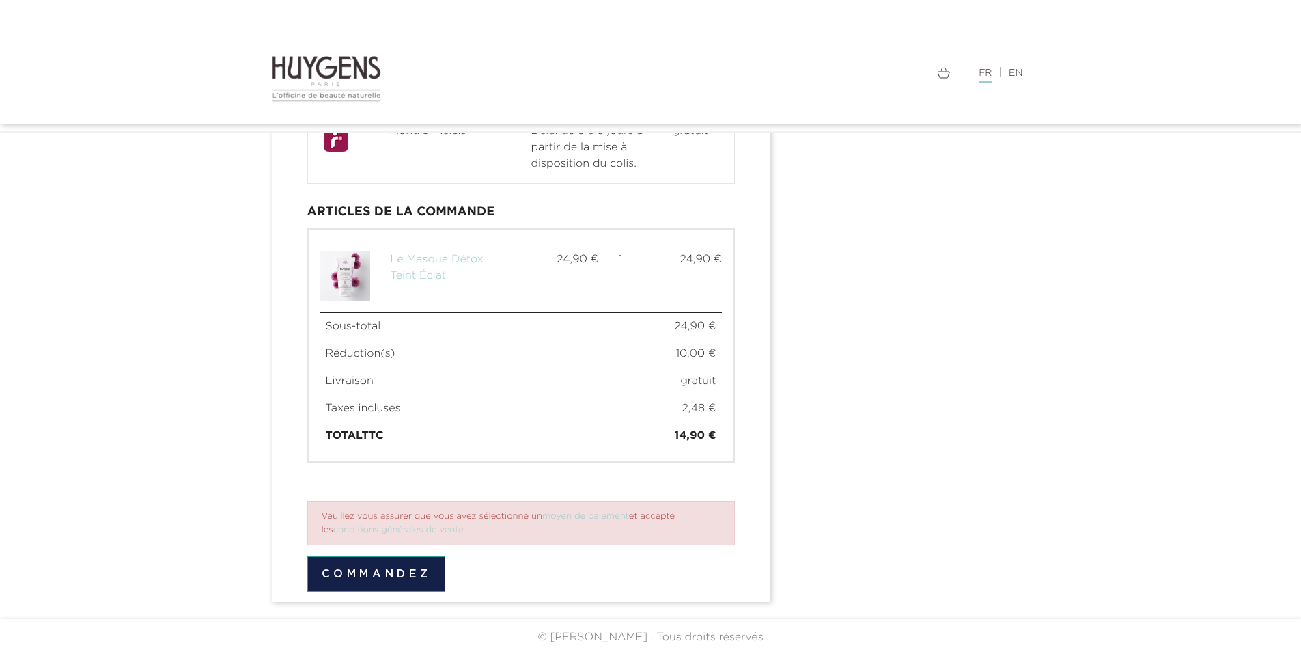
click at [415, 574] on button "Commandez" at bounding box center [376, 574] width 139 height 36
